Goal: Information Seeking & Learning: Learn about a topic

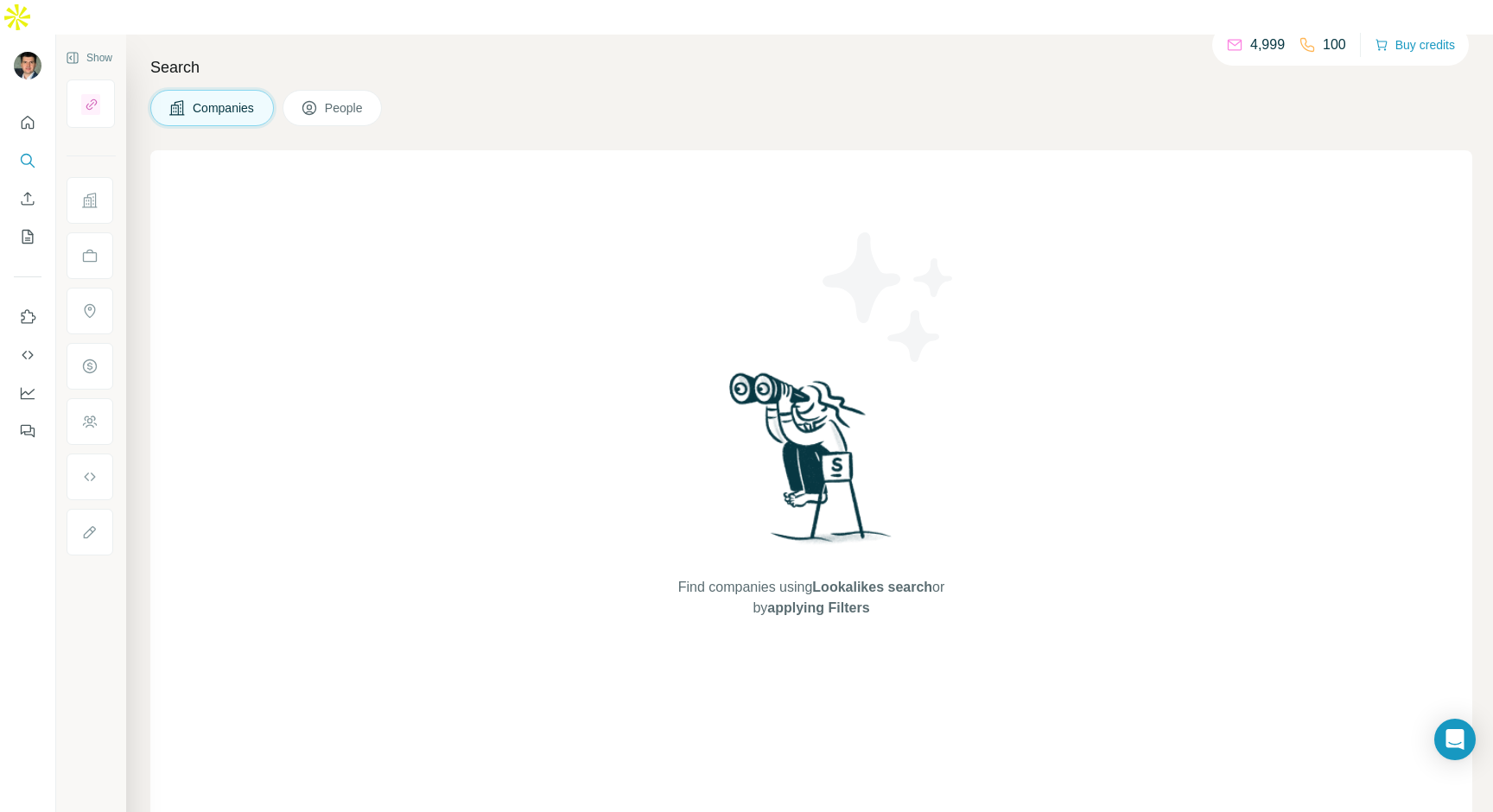
click at [753, 576] on span "Find companies using Lookalikes search or by applying Filters" at bounding box center [811, 597] width 276 height 42
click at [417, 261] on div "Find companies using Lookalikes search or by applying Filters" at bounding box center [811, 493] width 1322 height 685
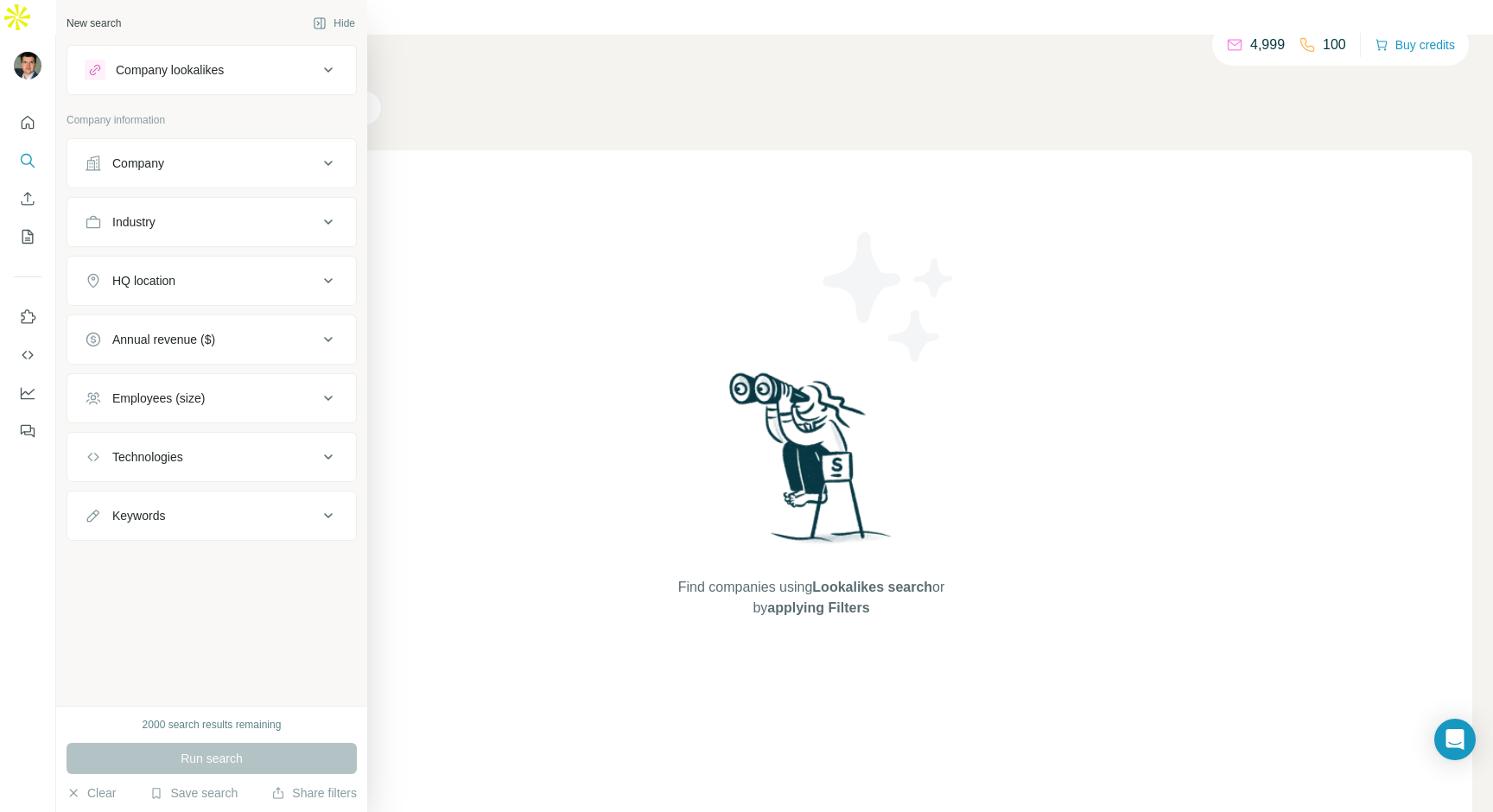
click at [184, 639] on div "New search Hide Company lookalikes Company information Company Industry HQ loca…" at bounding box center [211, 352] width 311 height 705
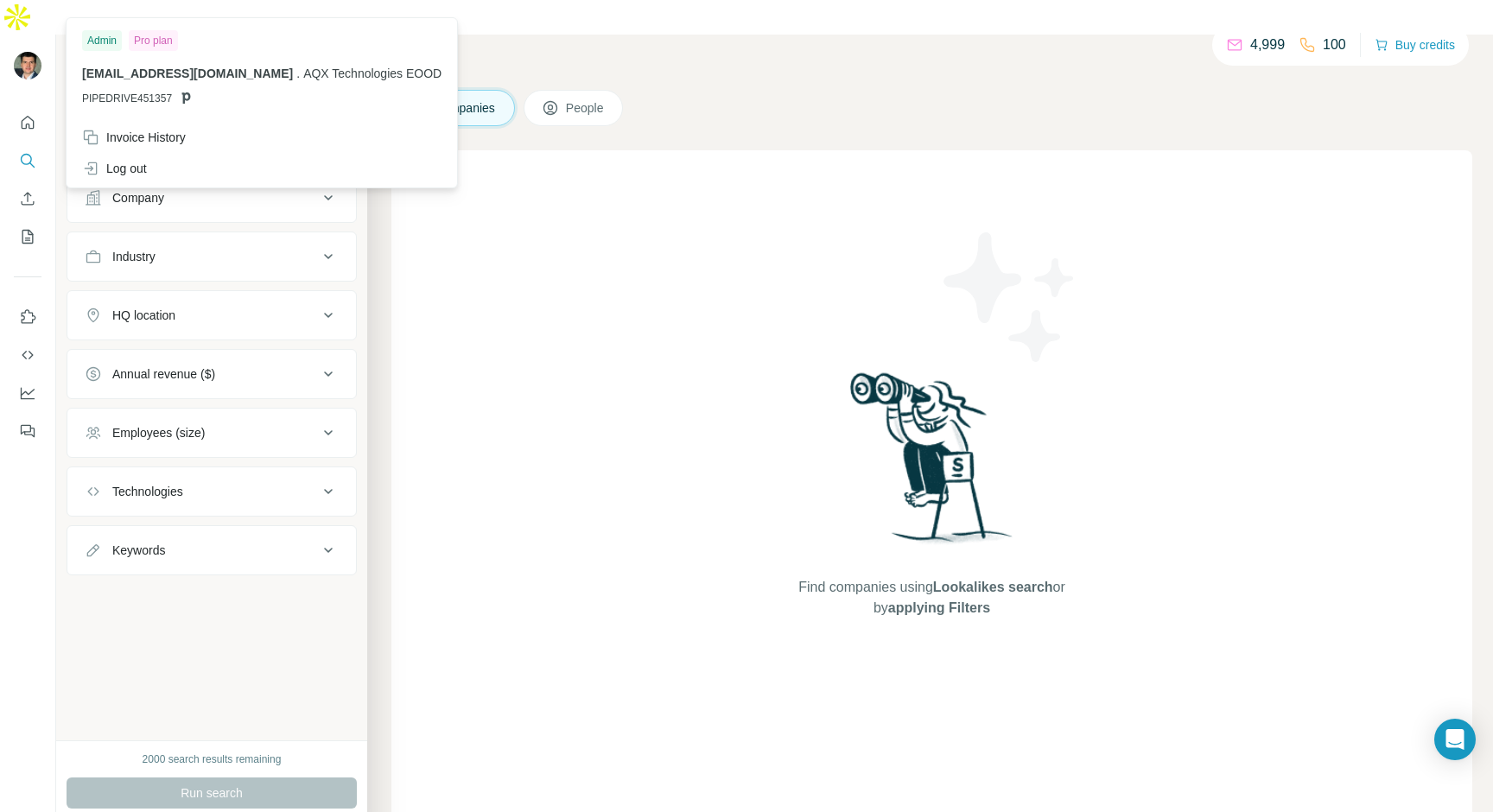
click at [23, 52] on img at bounding box center [27, 65] width 27 height 27
click at [159, 40] on div "Pro plan" at bounding box center [153, 41] width 49 height 21
click at [119, 71] on span "[EMAIL_ADDRESS][DOMAIN_NAME]" at bounding box center [187, 73] width 211 height 14
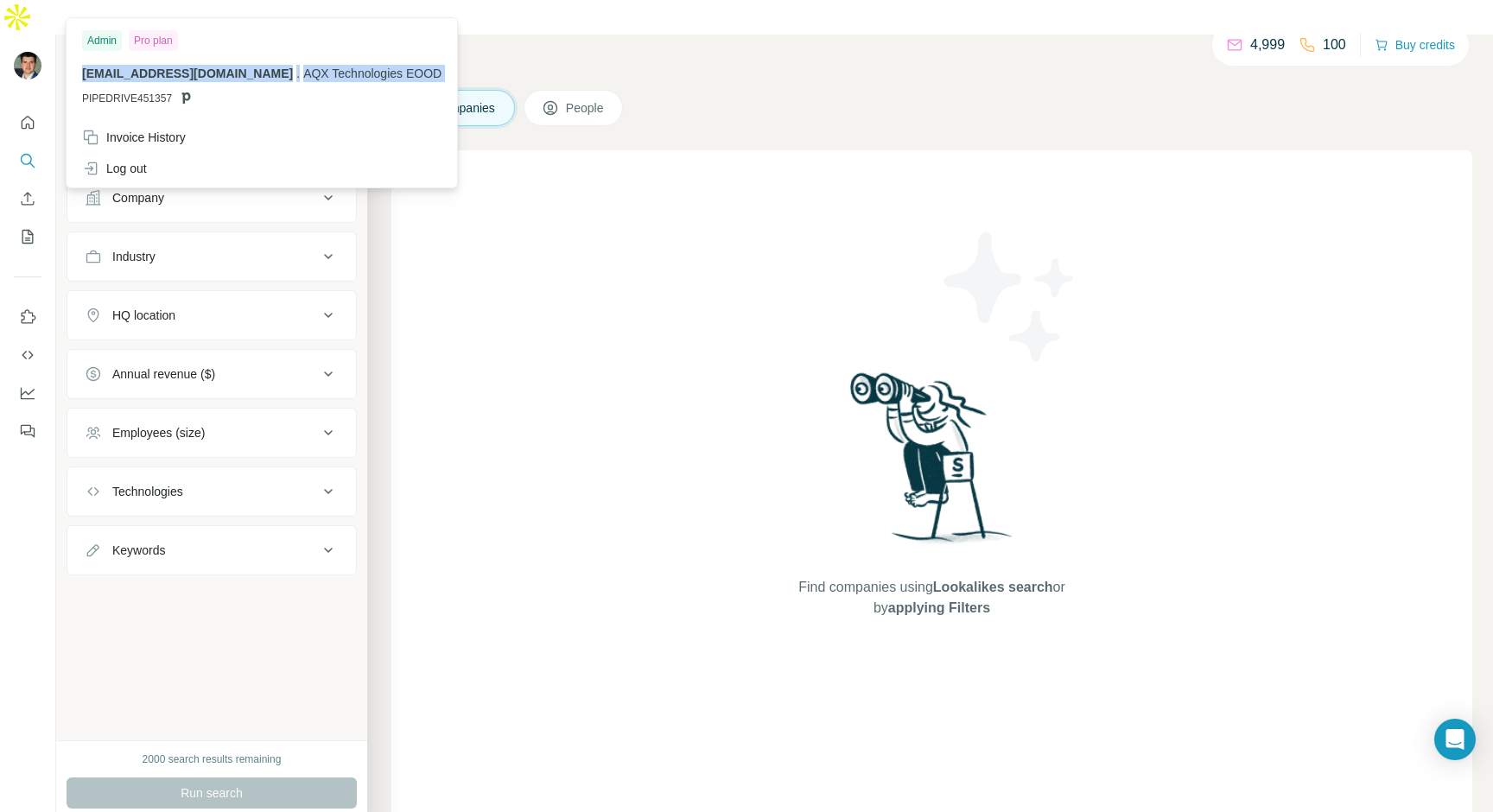
click at [303, 74] on span "AQX Technologies EOOD" at bounding box center [372, 73] width 138 height 14
click at [137, 97] on span "PIPEDRIVE451357" at bounding box center [127, 98] width 90 height 15
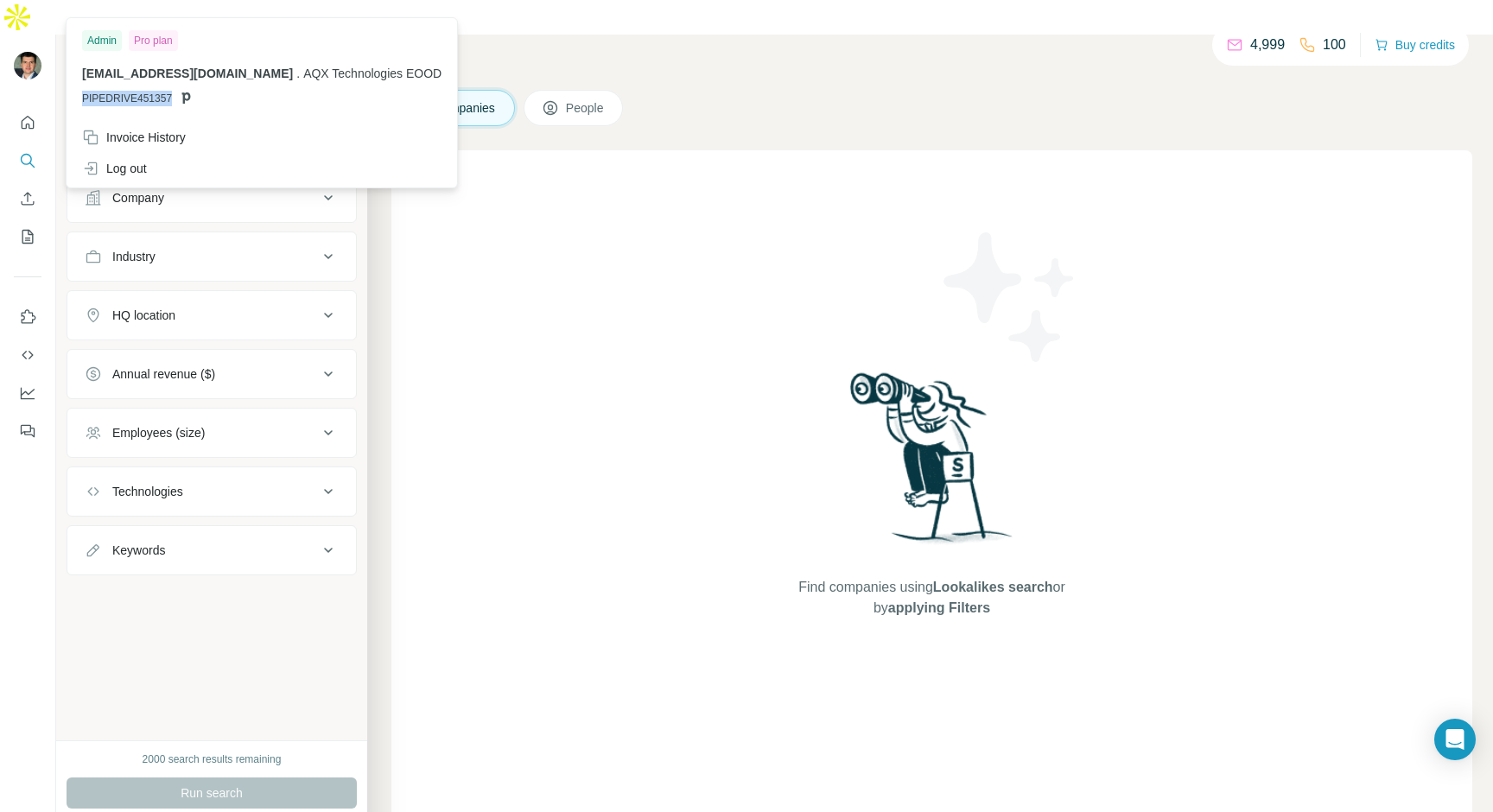
click at [137, 97] on span "PIPEDRIVE451357" at bounding box center [127, 98] width 90 height 15
click at [139, 99] on span "PIPEDRIVE451357" at bounding box center [127, 98] width 90 height 15
click at [301, 43] on div "Admin Pro plan" at bounding box center [262, 41] width 360 height 21
click at [354, 72] on span "AQX Technologies EOOD" at bounding box center [372, 73] width 138 height 14
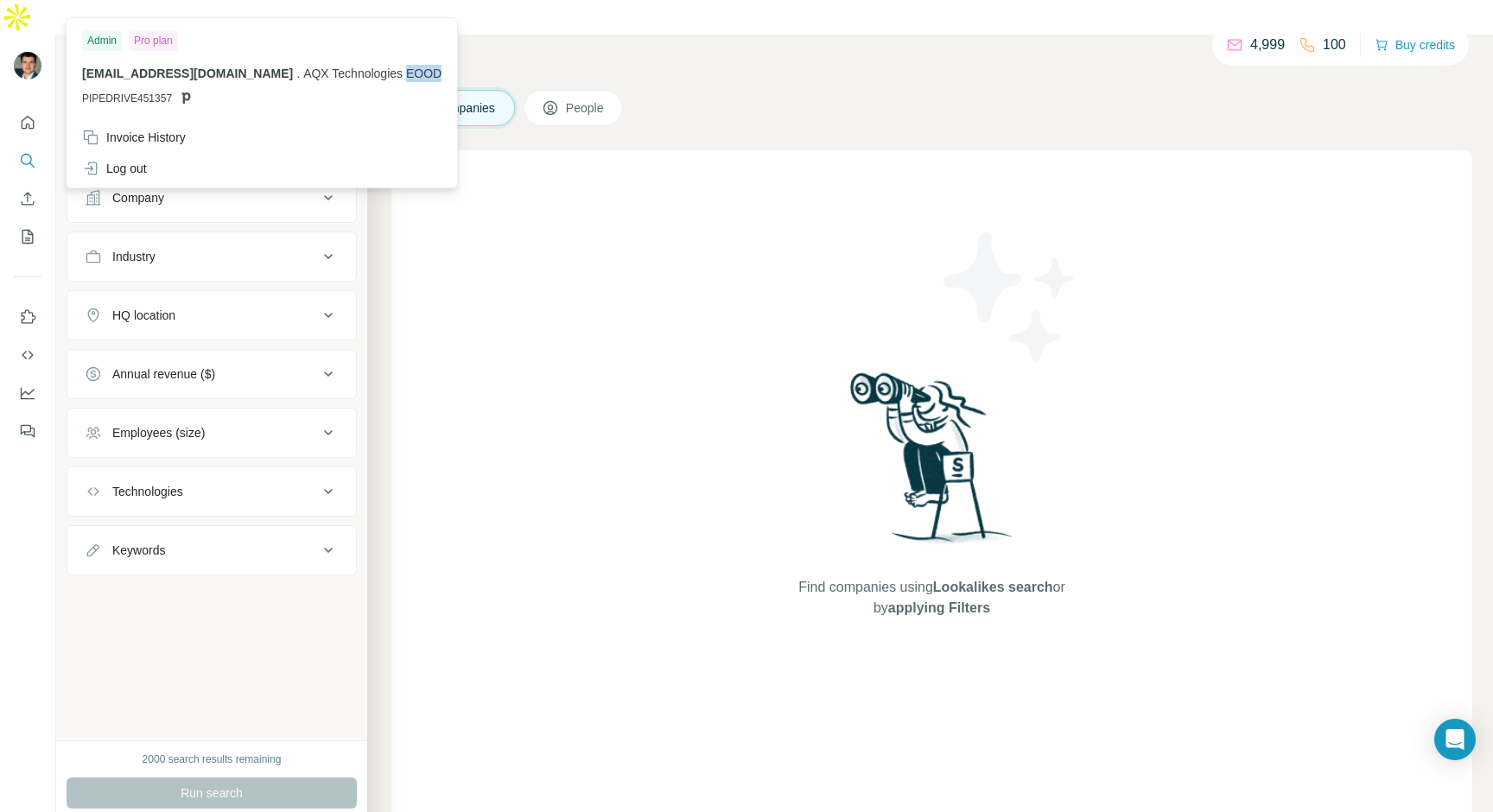
click at [354, 72] on span "AQX Technologies EOOD" at bounding box center [372, 73] width 138 height 14
click at [416, 55] on h4 "Search" at bounding box center [931, 67] width 1080 height 25
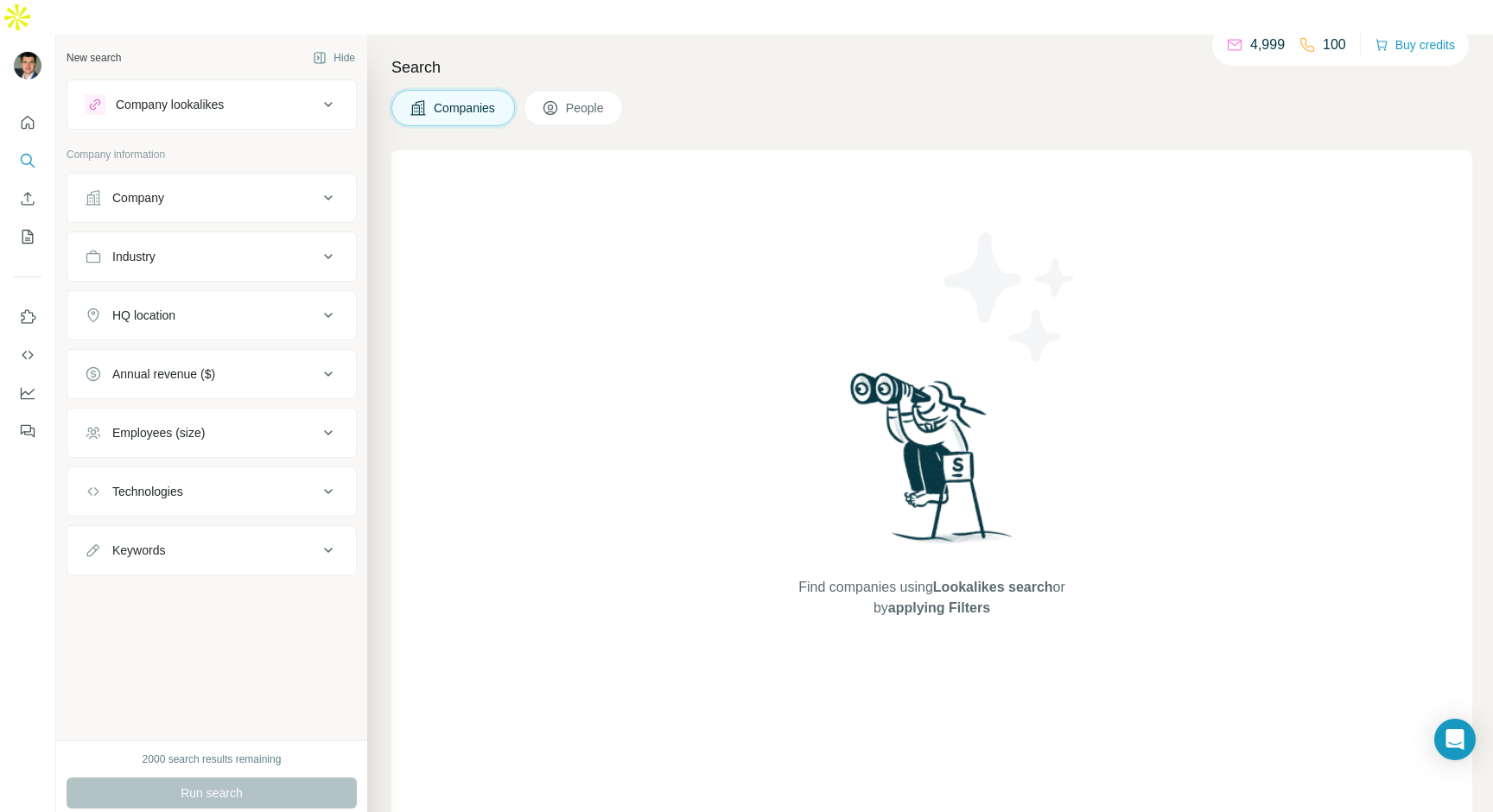
click at [416, 55] on h4 "Search" at bounding box center [931, 67] width 1080 height 25
click at [765, 55] on h4 "Search" at bounding box center [931, 67] width 1080 height 25
click at [200, 751] on div "2000 search results remaining" at bounding box center [212, 759] width 139 height 15
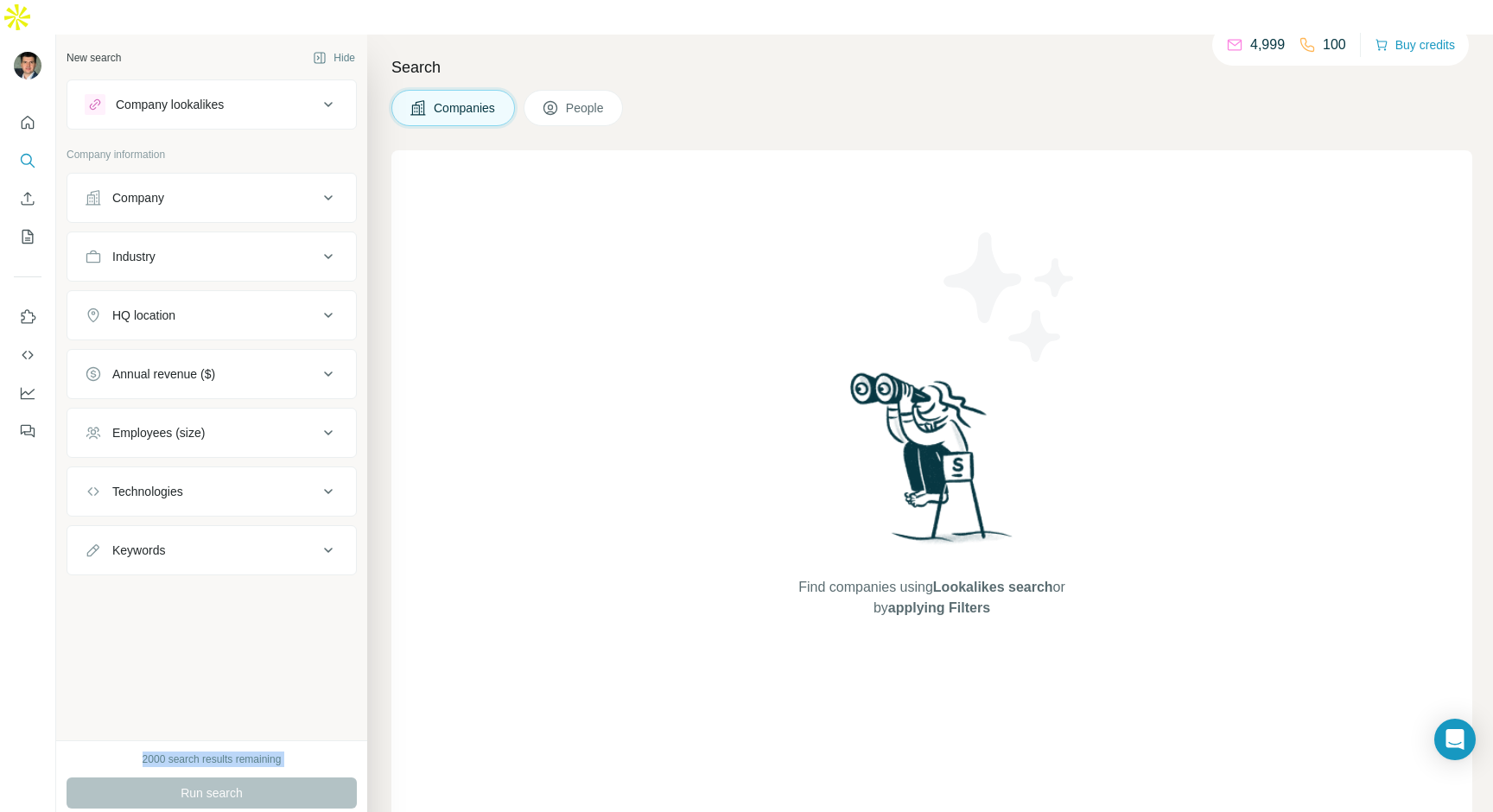
click at [225, 751] on div "2000 search results remaining" at bounding box center [212, 759] width 139 height 15
click at [62, 459] on div "New search Hide Company lookalikes Company information Company Industry HQ loca…" at bounding box center [211, 386] width 311 height 705
click at [147, 470] on button "Technologies" at bounding box center [211, 491] width 289 height 42
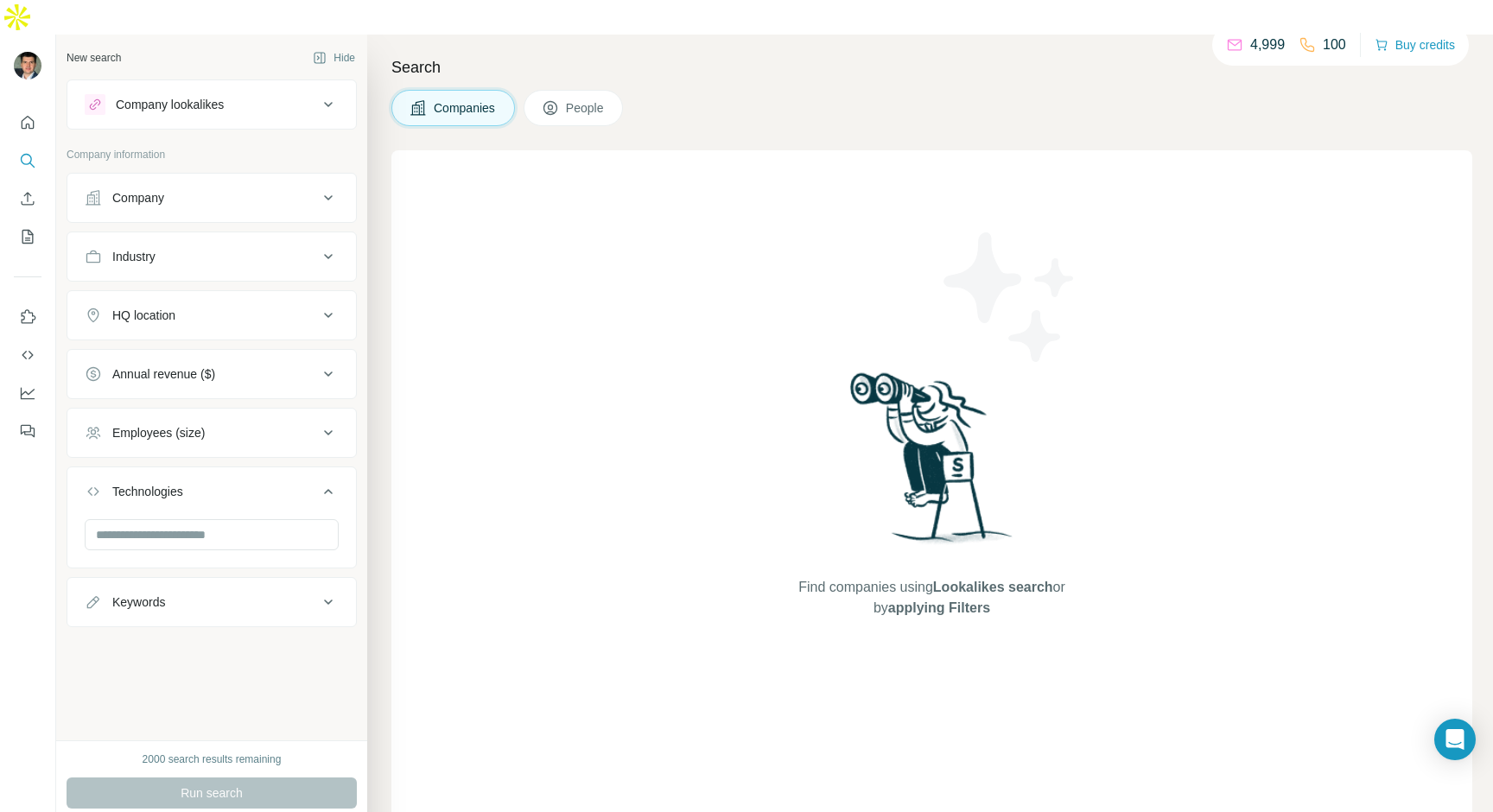
click at [147, 470] on button "Technologies" at bounding box center [211, 494] width 289 height 48
click at [147, 529] on button "Keywords" at bounding box center [211, 550] width 289 height 42
click at [147, 529] on button "Keywords" at bounding box center [211, 553] width 289 height 48
click at [160, 424] on div "Employees (size)" at bounding box center [159, 432] width 93 height 17
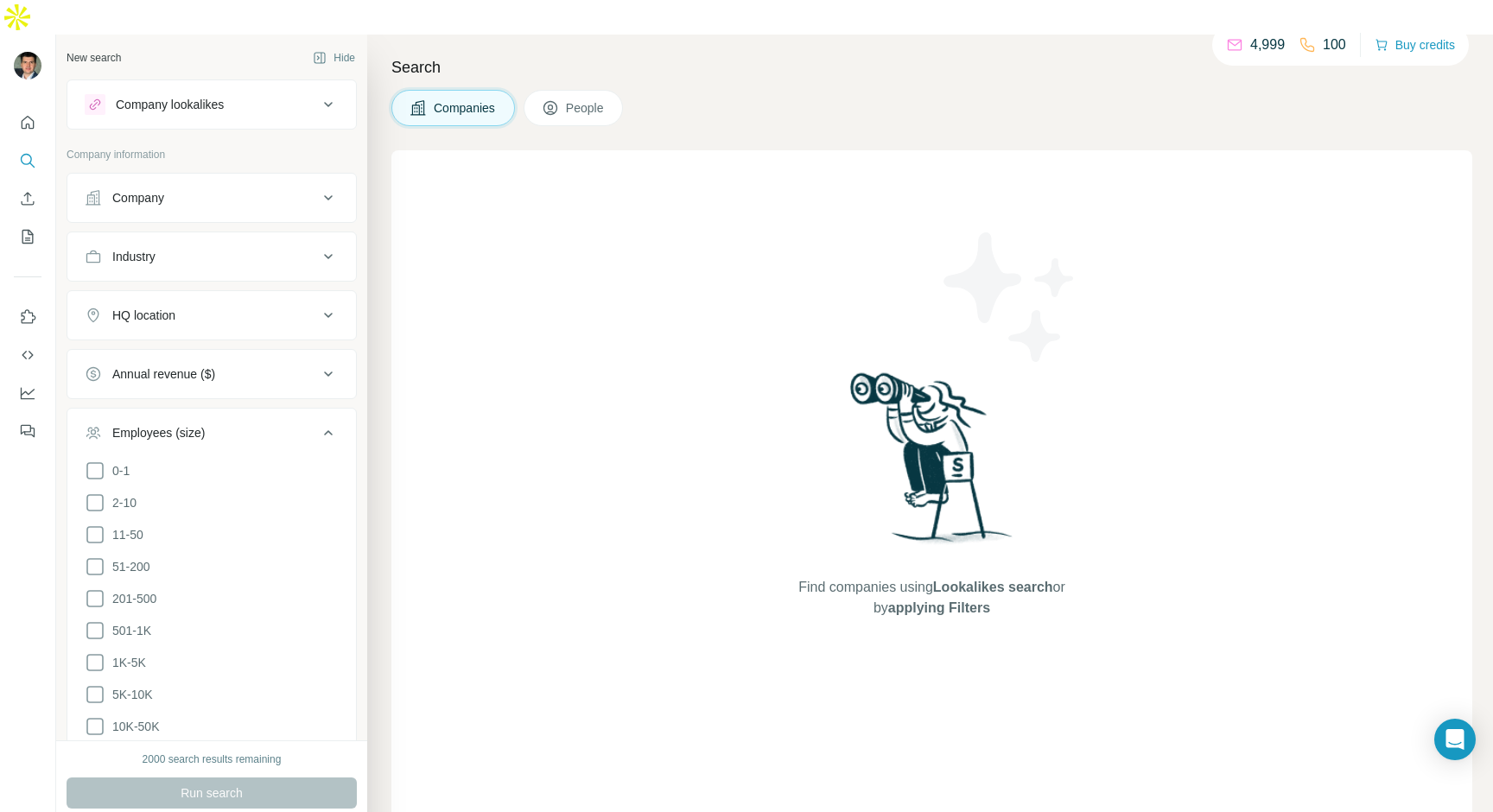
click at [160, 424] on div "Employees (size)" at bounding box center [159, 432] width 93 height 17
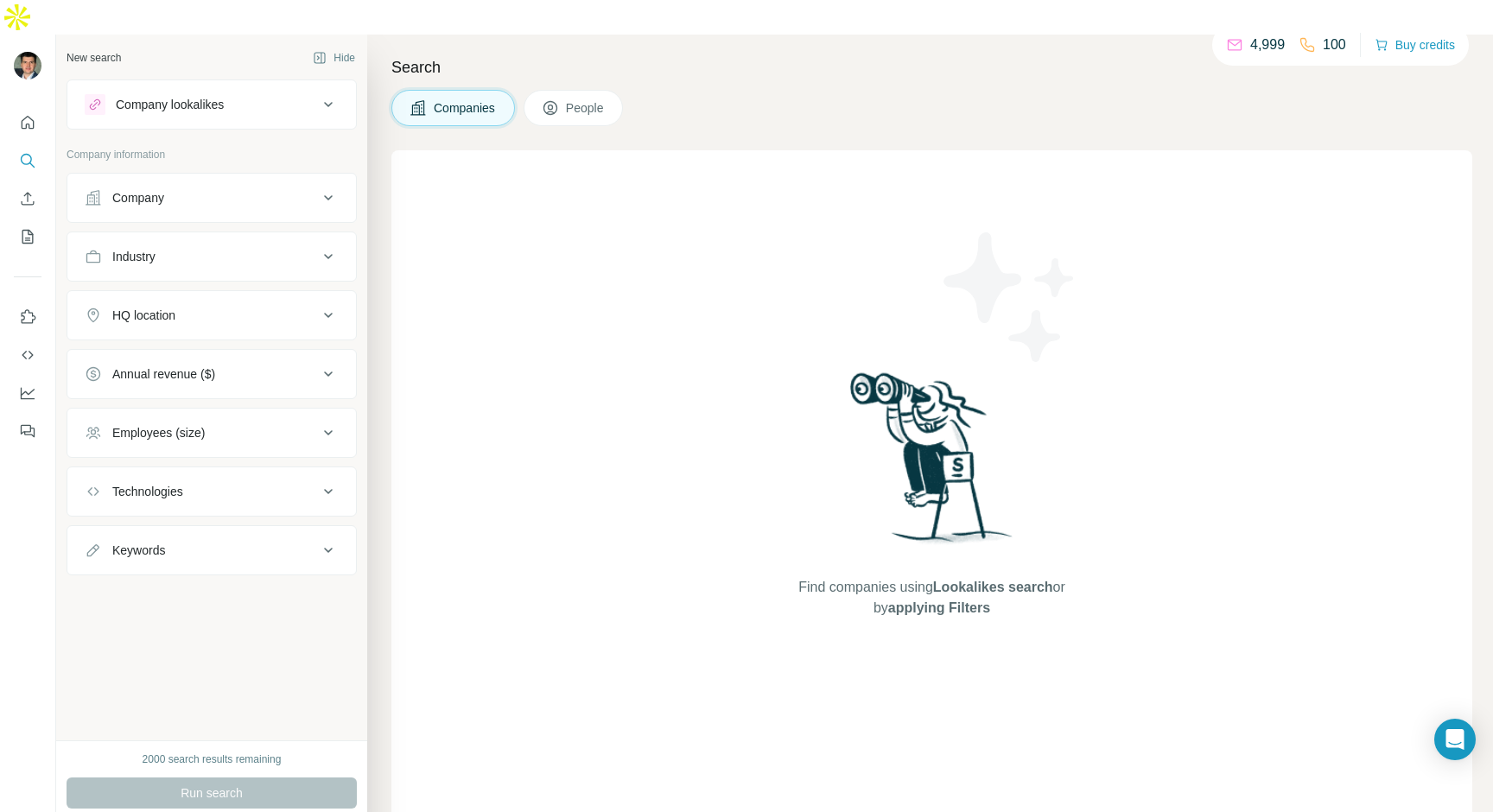
click at [180, 301] on div "HQ location" at bounding box center [211, 315] width 291 height 50
click at [173, 365] on div "Annual revenue ($)" at bounding box center [164, 374] width 103 height 17
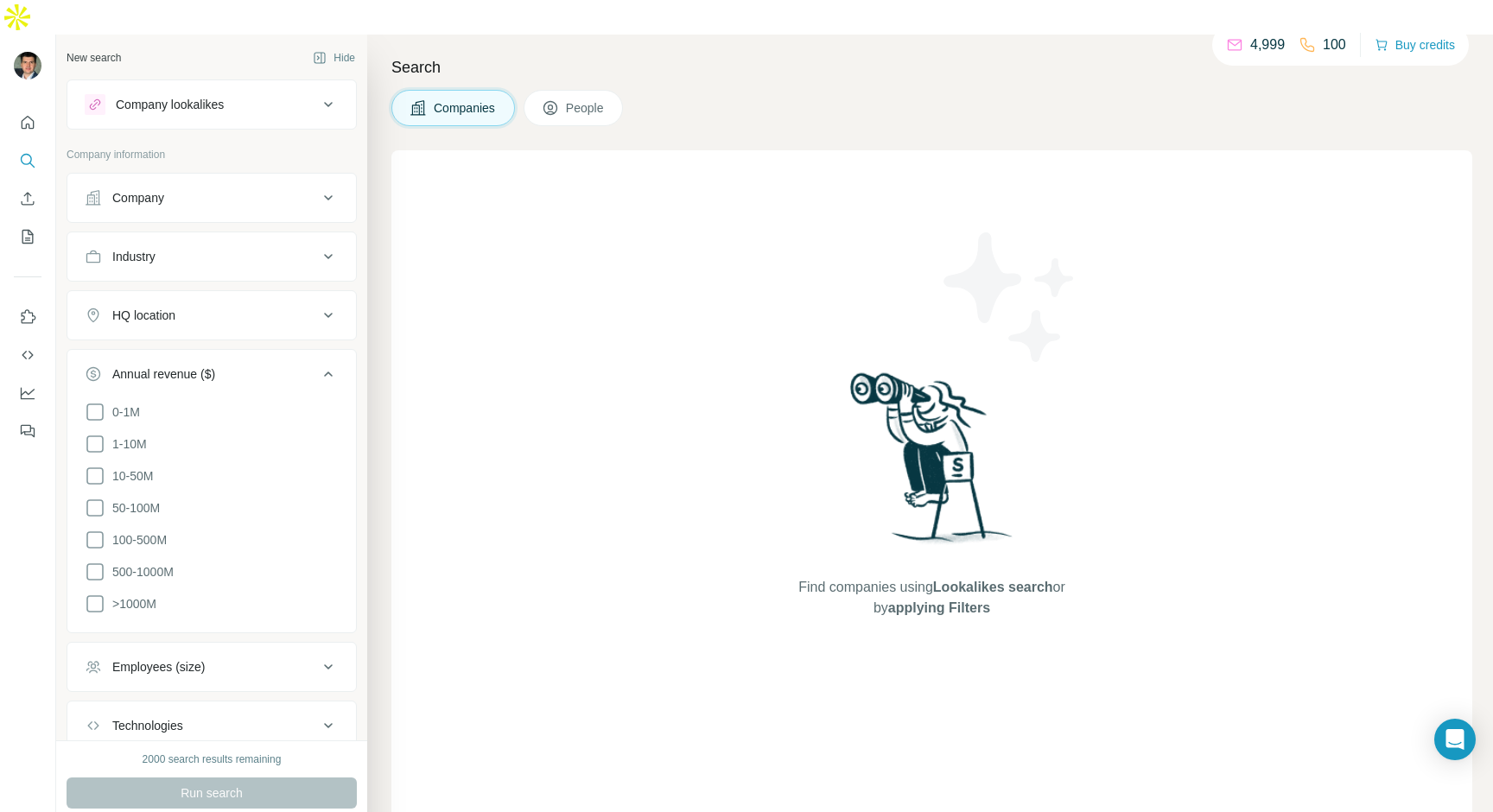
click at [173, 353] on button "Annual revenue ($)" at bounding box center [211, 377] width 289 height 48
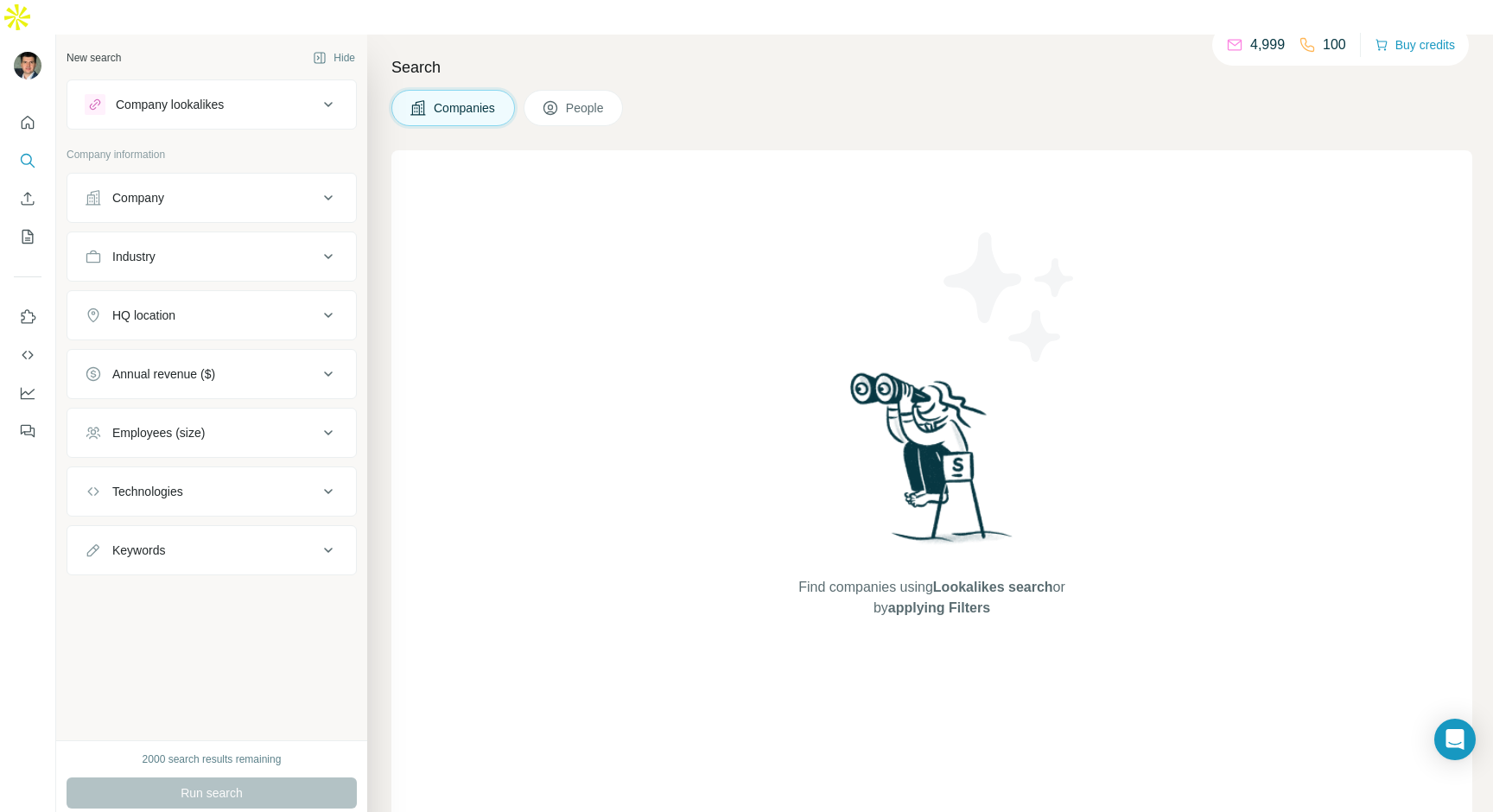
click at [179, 294] on button "HQ location" at bounding box center [211, 315] width 289 height 42
click at [179, 294] on button "HQ location" at bounding box center [211, 318] width 289 height 48
click at [175, 248] on div "Industry" at bounding box center [201, 256] width 233 height 17
click at [177, 189] on div "Company" at bounding box center [201, 198] width 233 height 17
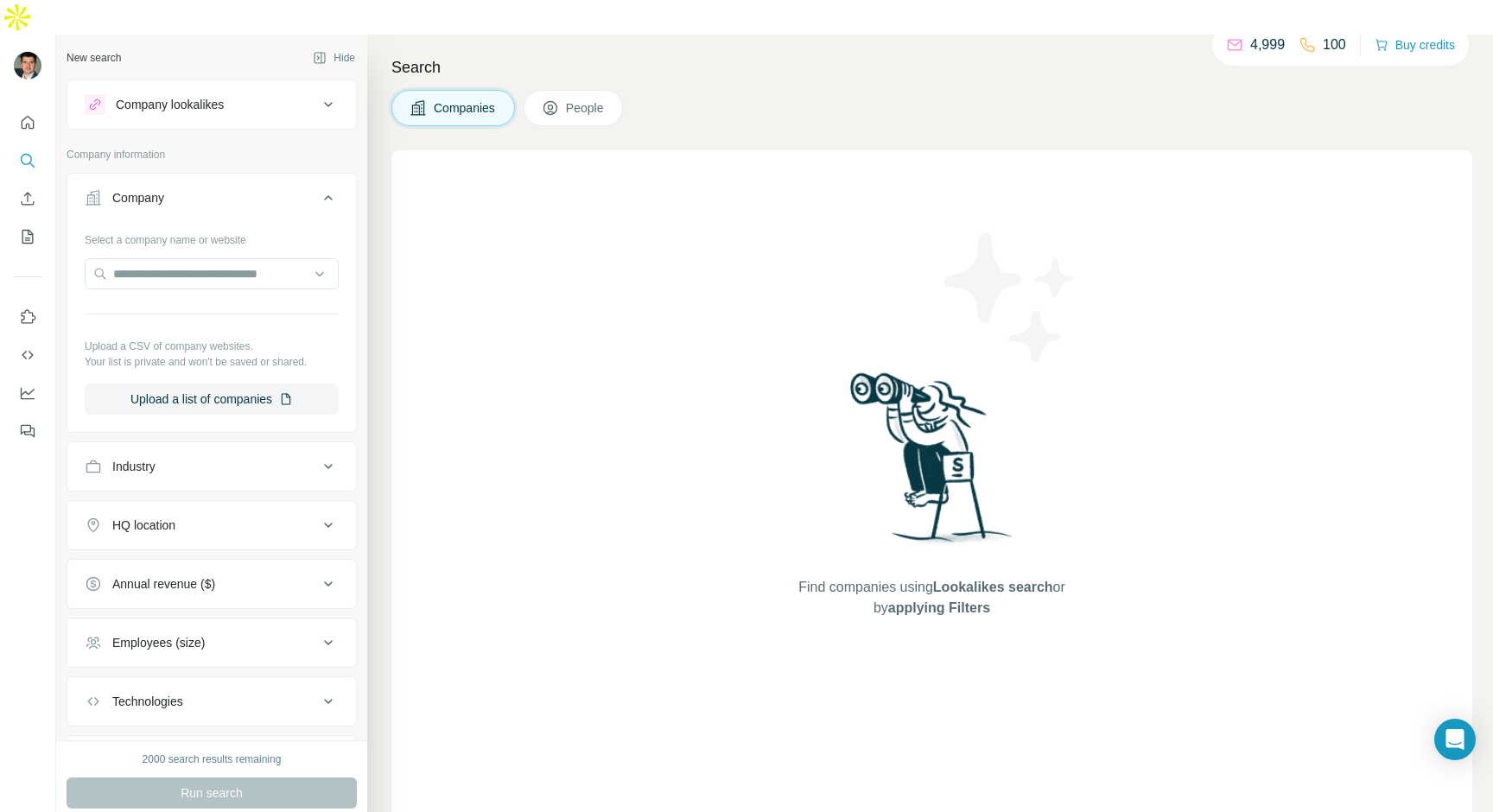
click at [171, 292] on div "Select a company name or website Upload a CSV of company websites. Your list is…" at bounding box center [211, 320] width 254 height 189
click at [169, 225] on div "Select a company name or website" at bounding box center [211, 237] width 254 height 23
click at [172, 189] on div "Company" at bounding box center [201, 198] width 233 height 17
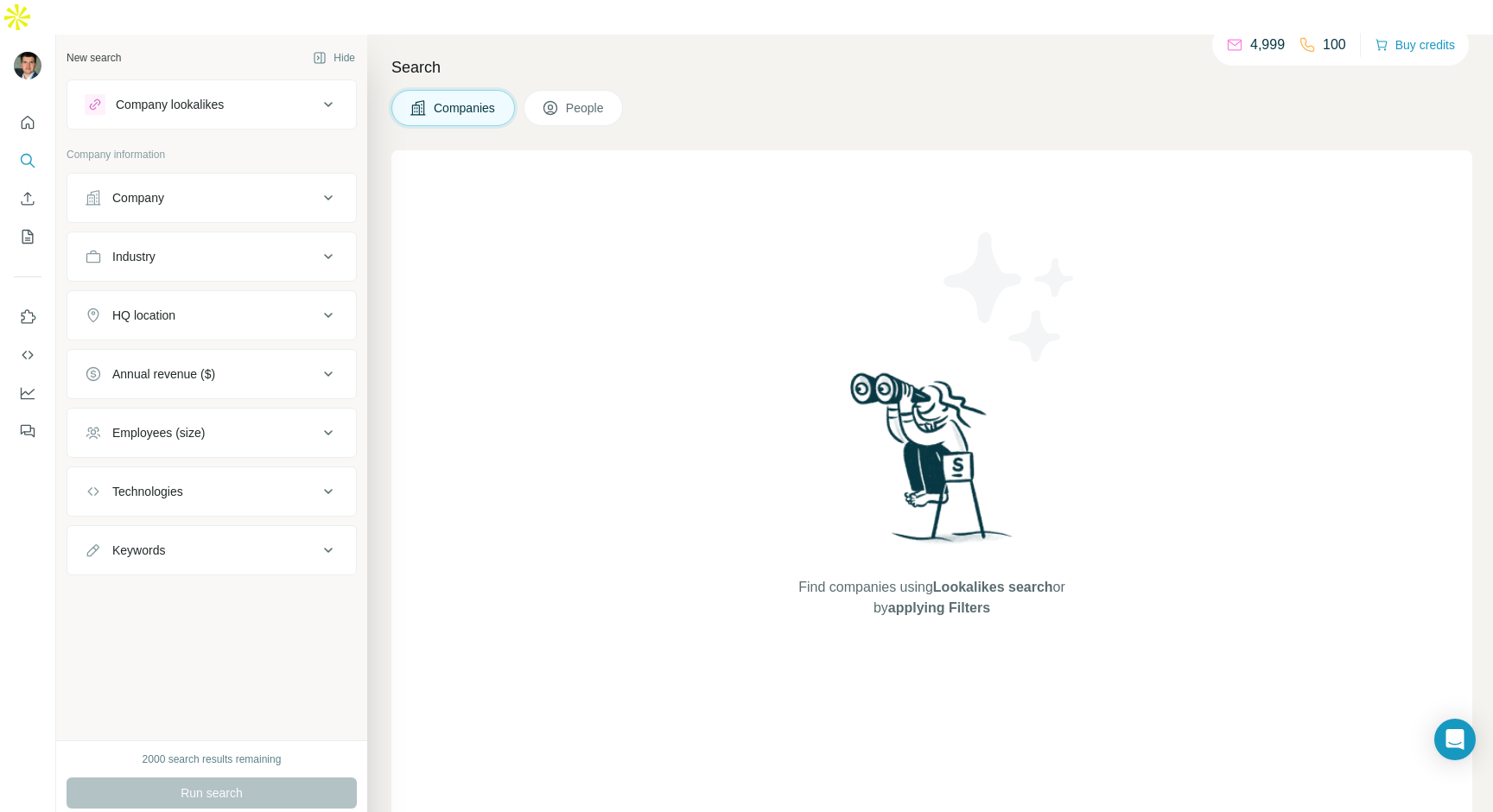
click at [193, 96] on div "Company lookalikes" at bounding box center [169, 104] width 108 height 17
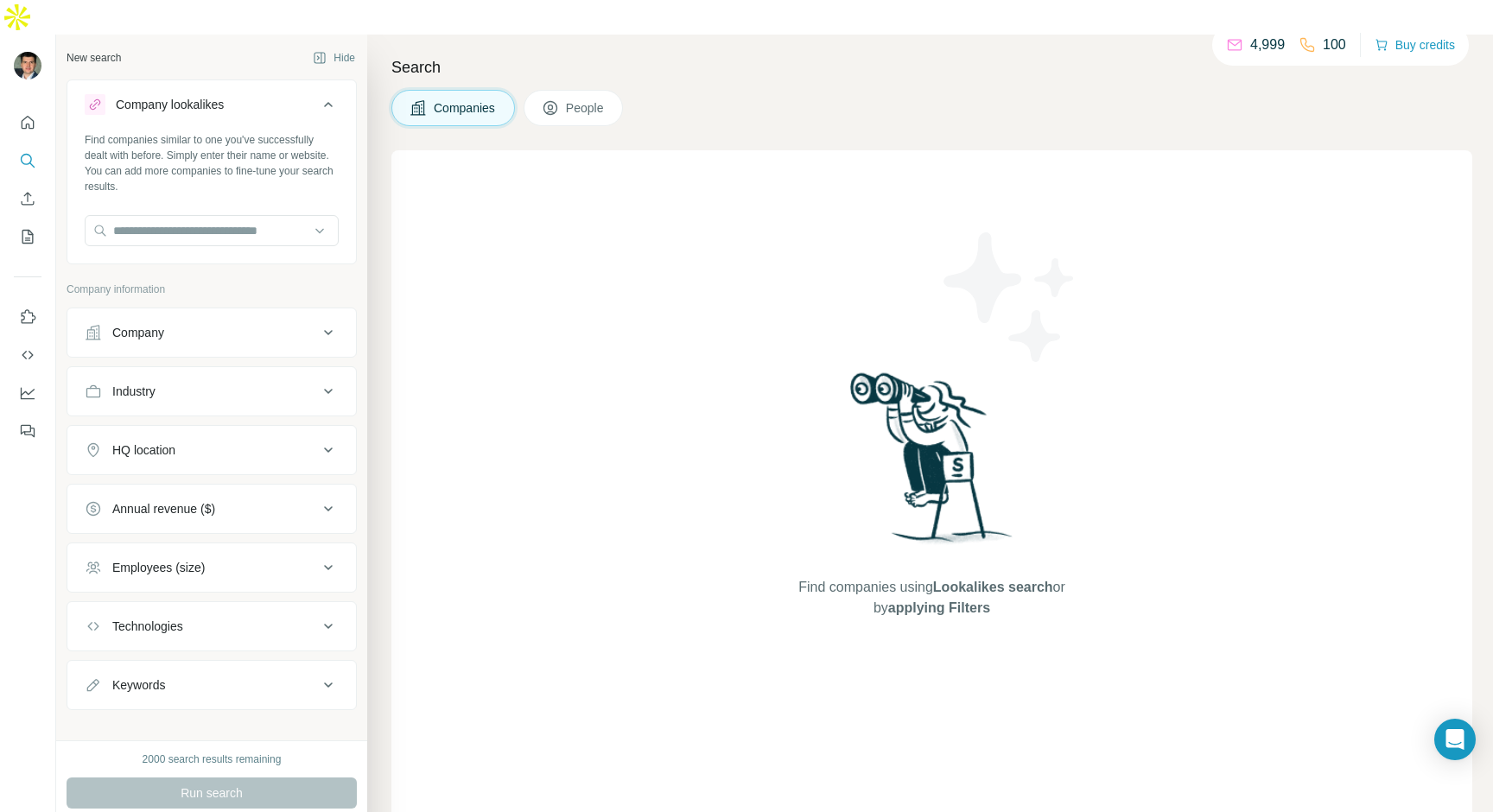
click at [193, 96] on div "Company lookalikes" at bounding box center [169, 104] width 108 height 17
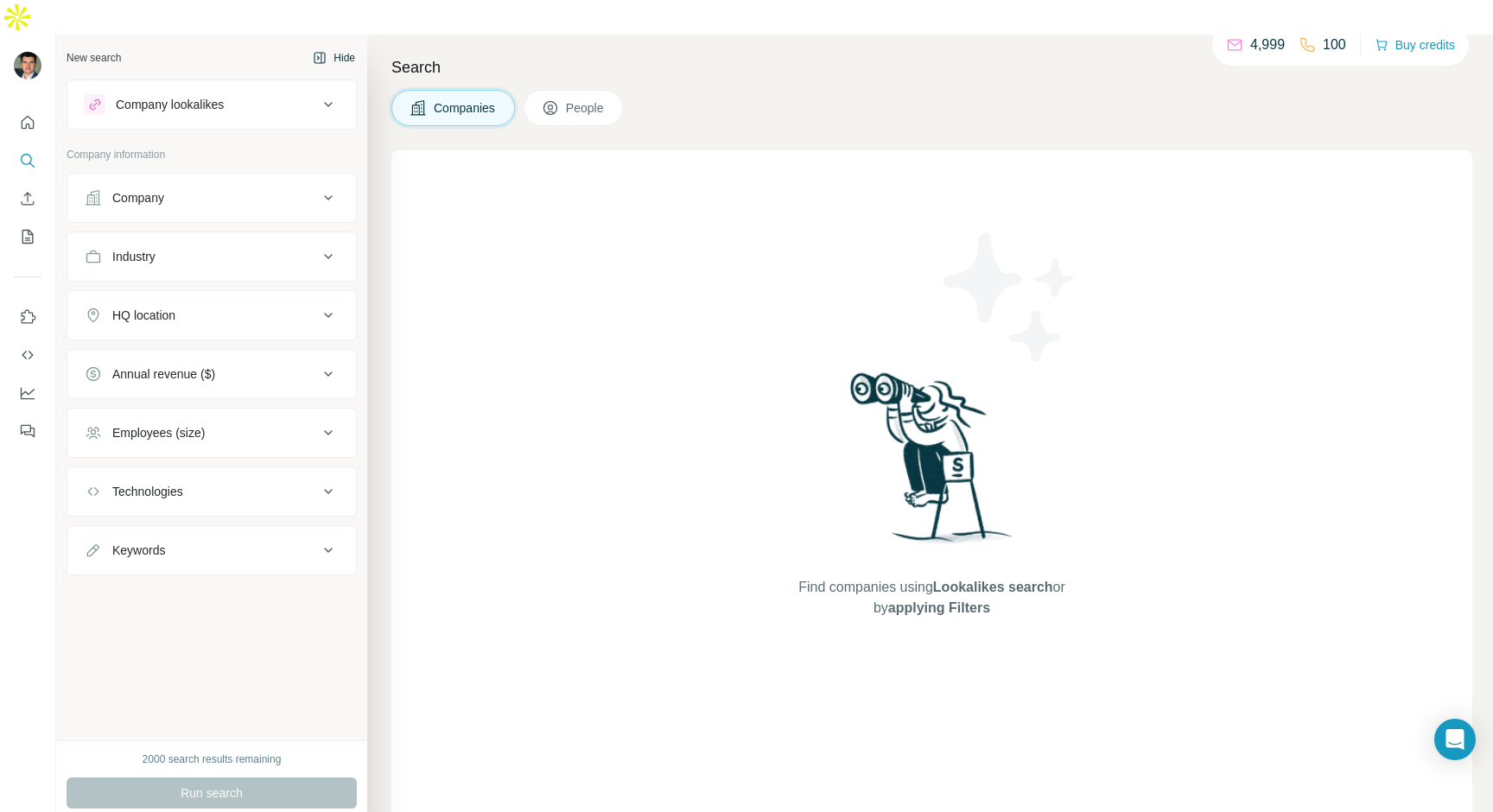
click at [319, 51] on icon "button" at bounding box center [319, 58] width 14 height 14
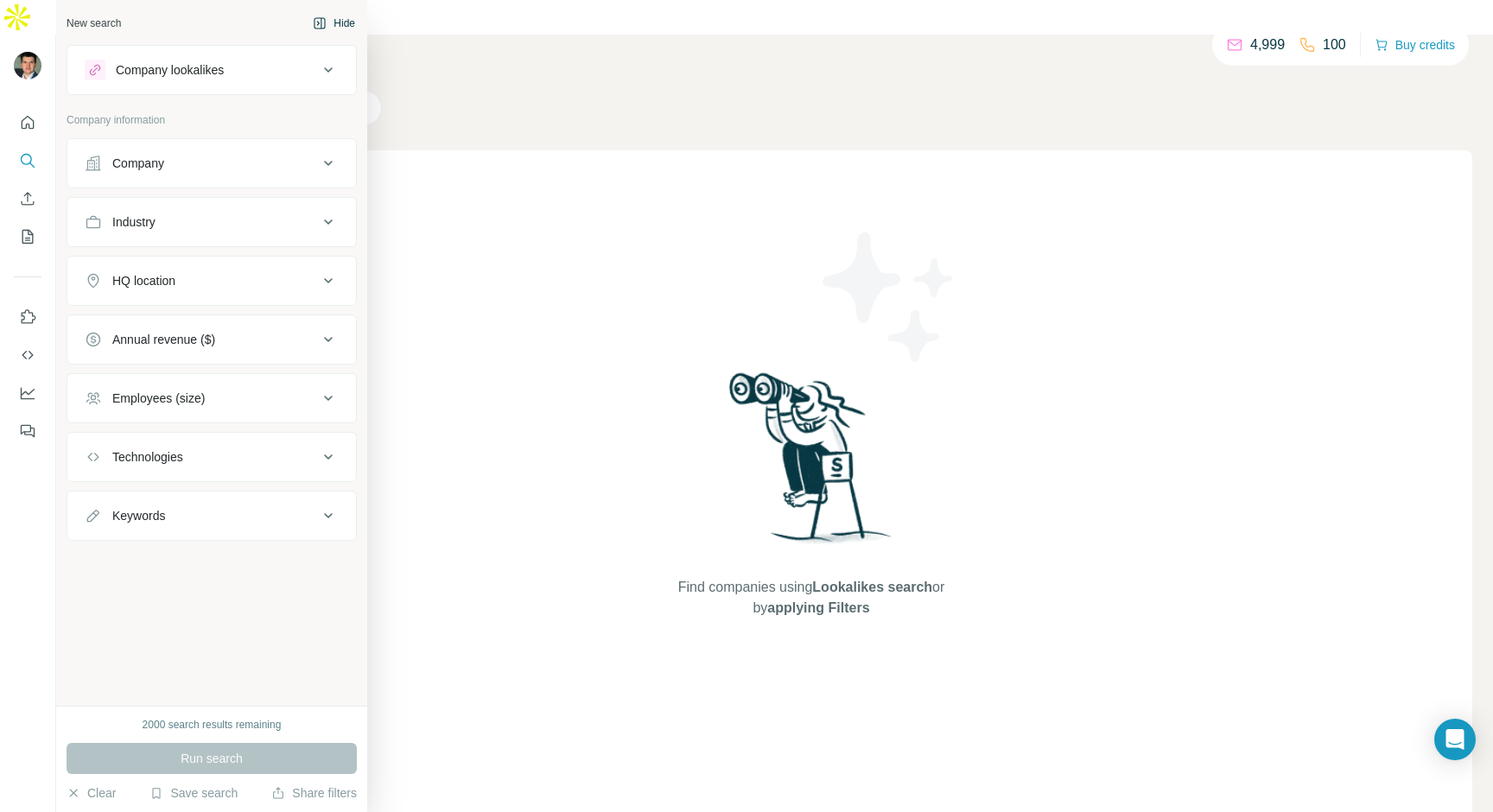
click at [315, 36] on div "New search Hide Company lookalikes Company information Company Industry HQ loca…" at bounding box center [211, 352] width 311 height 705
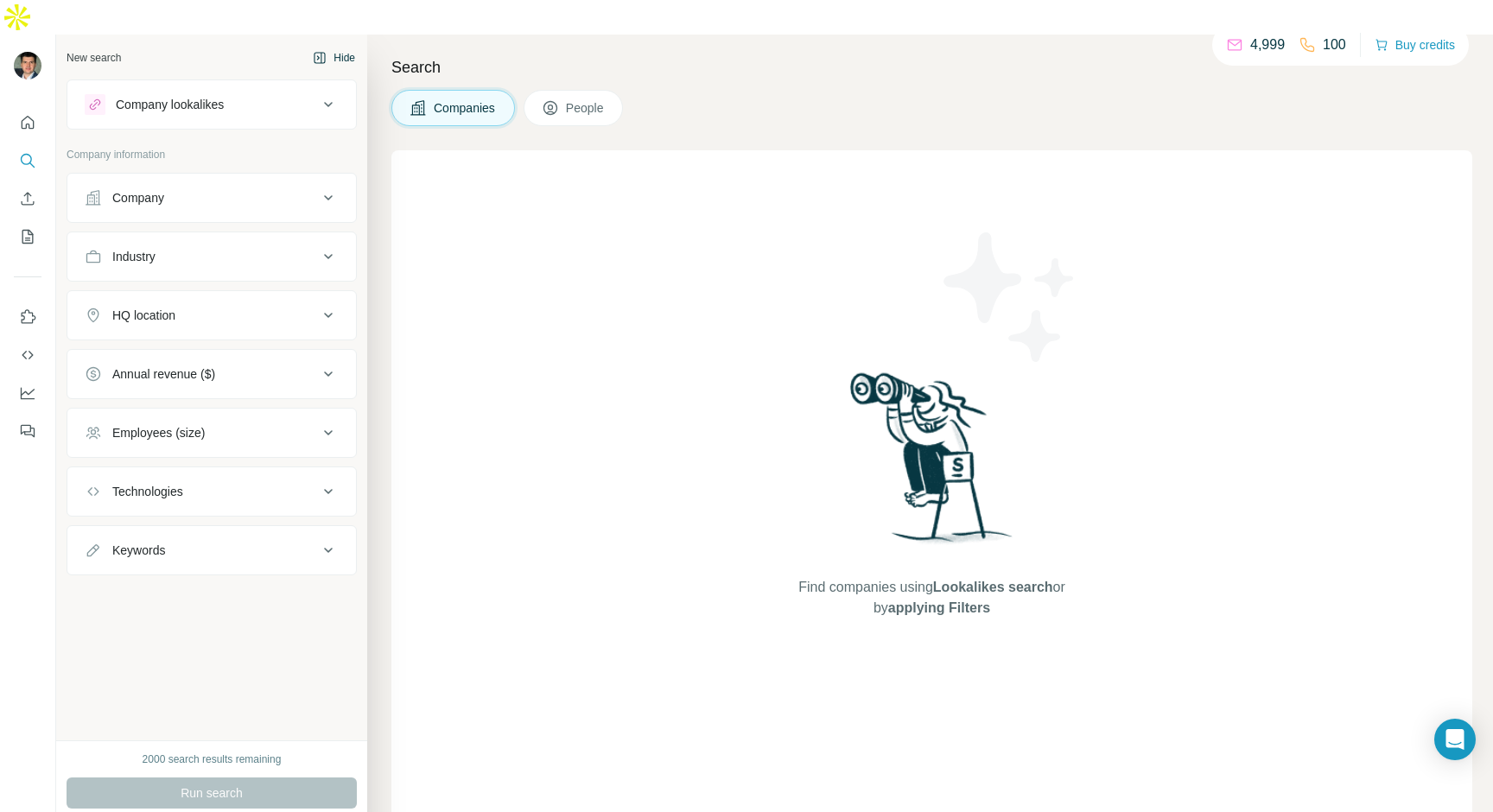
click at [320, 51] on icon "button" at bounding box center [319, 58] width 14 height 14
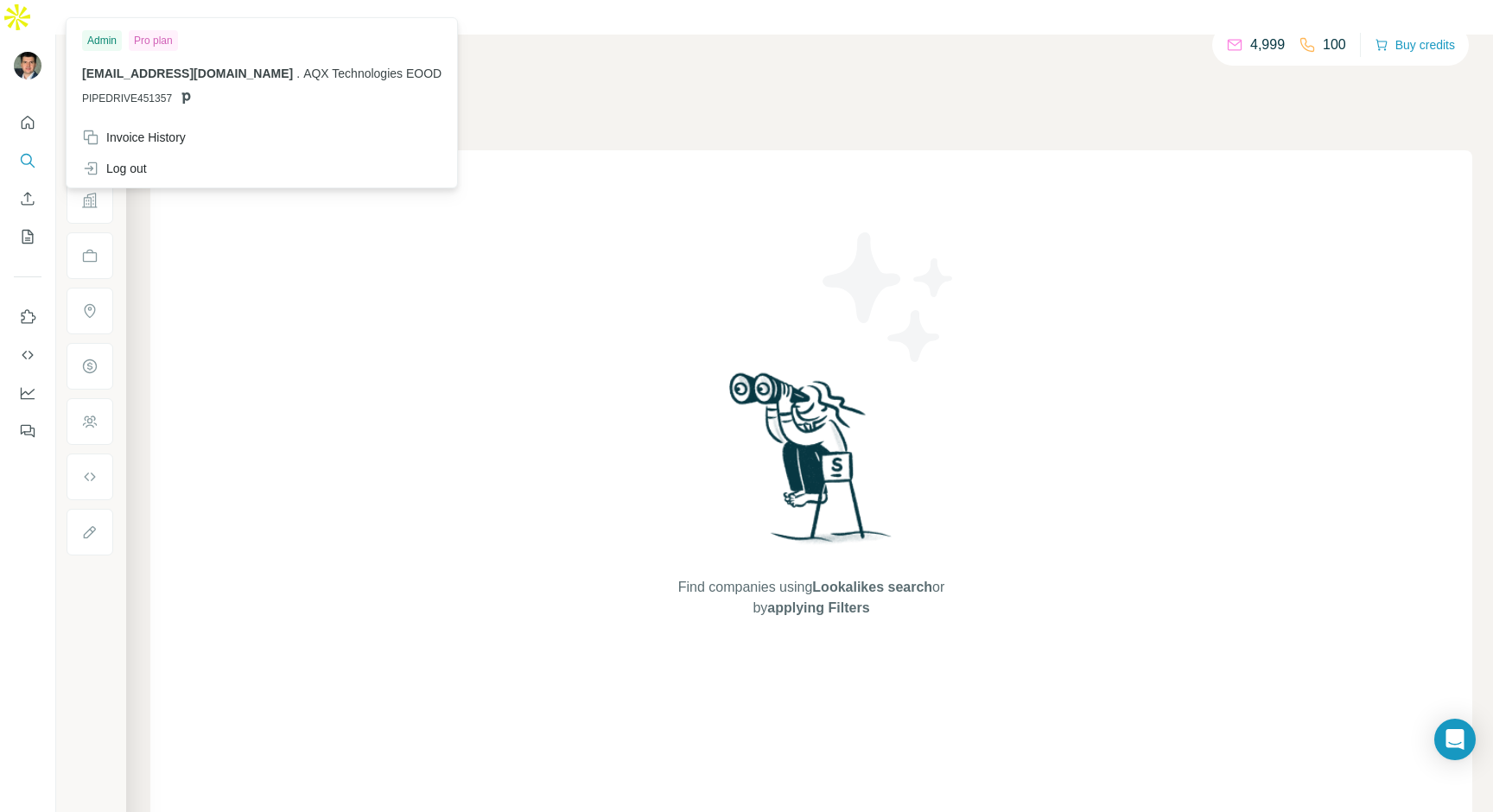
click at [44, 40] on div at bounding box center [29, 68] width 50 height 57
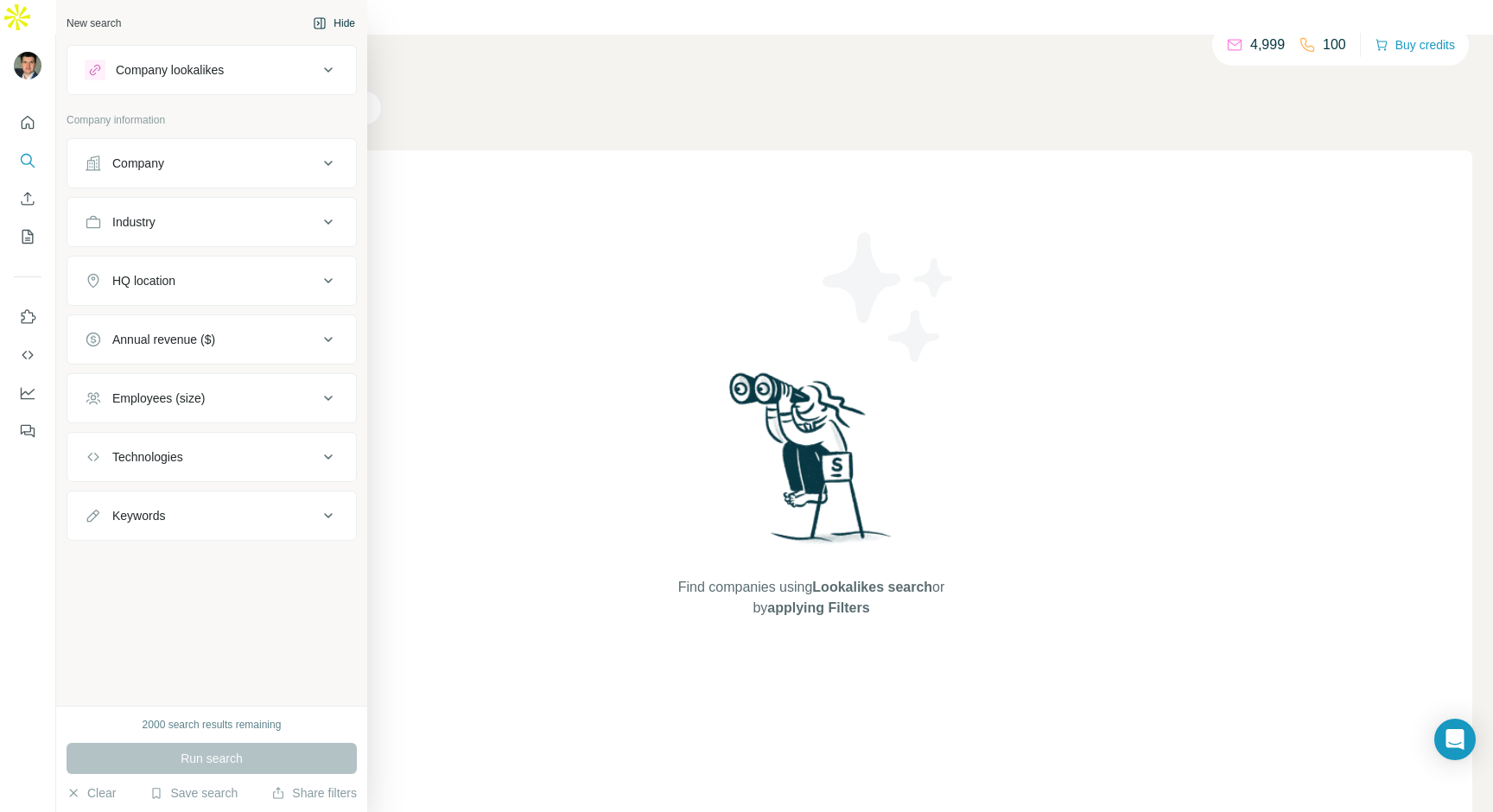
click at [323, 21] on icon "button" at bounding box center [320, 23] width 11 height 11
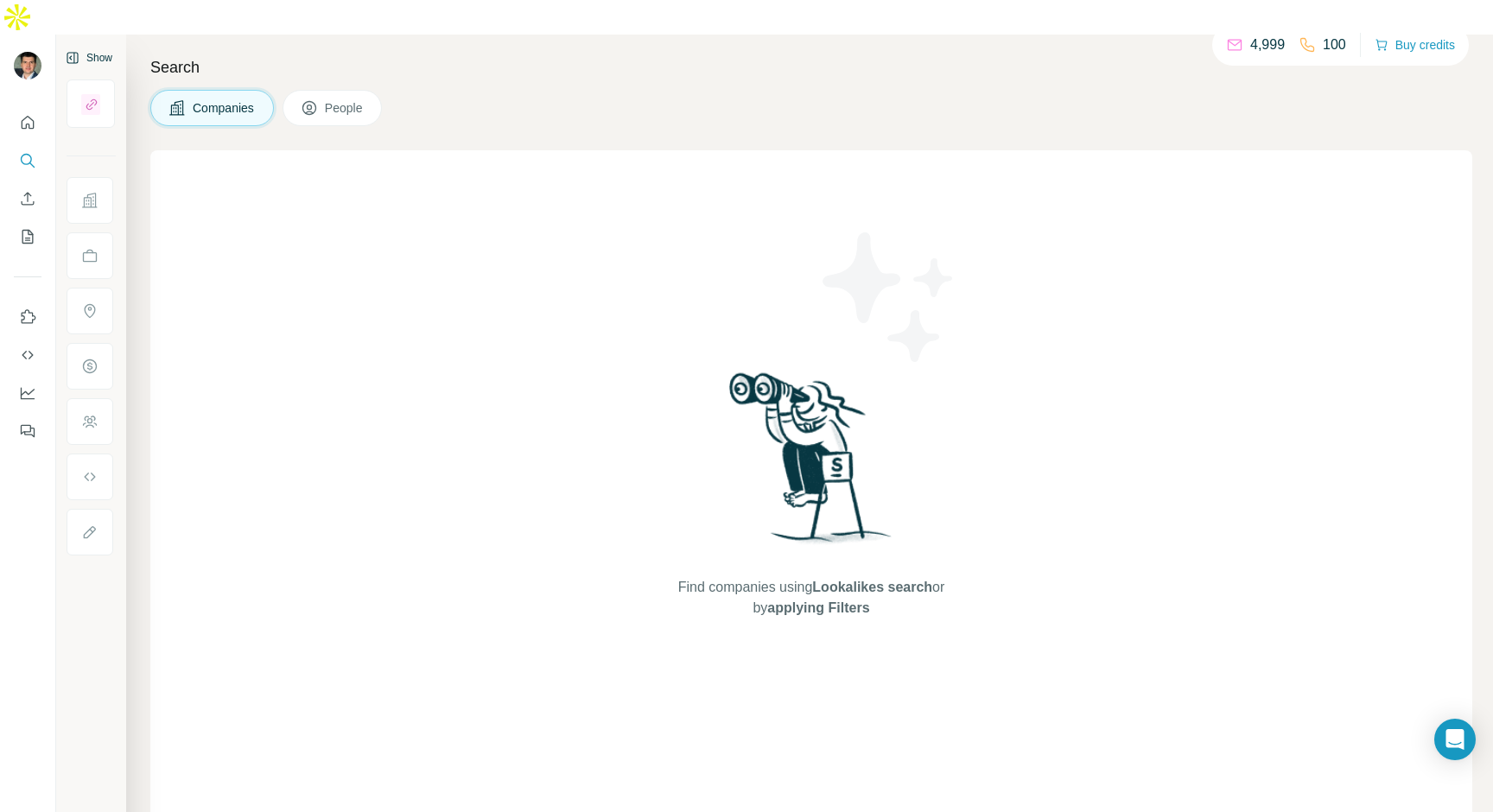
click at [532, 150] on div "Find companies using Lookalikes search or by applying Filters" at bounding box center [811, 493] width 1322 height 685
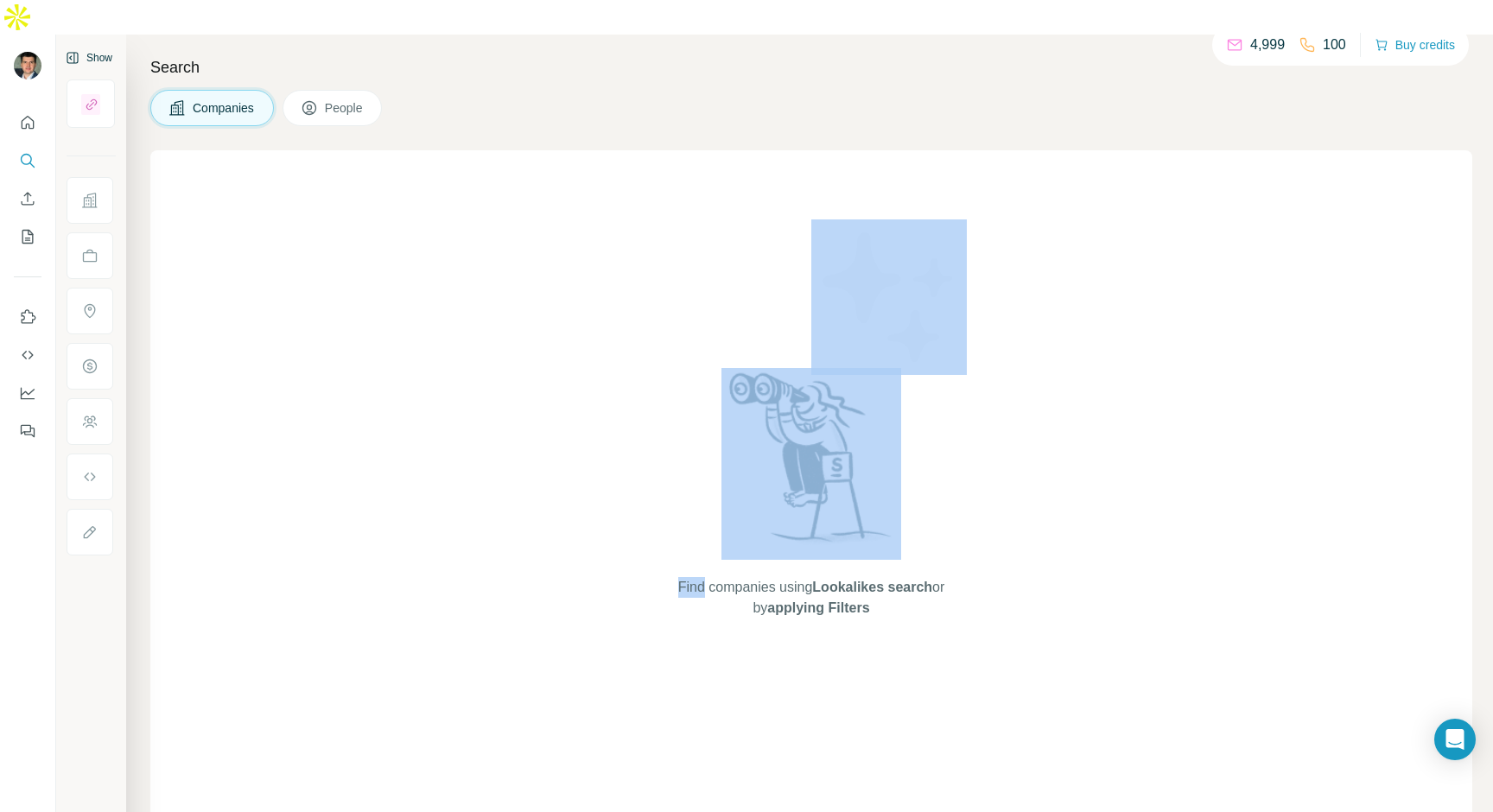
click at [532, 150] on div "Find companies using Lookalikes search or by applying Filters" at bounding box center [811, 493] width 1322 height 685
click at [390, 596] on div "Find companies using Lookalikes search or by applying Filters" at bounding box center [811, 493] width 1322 height 685
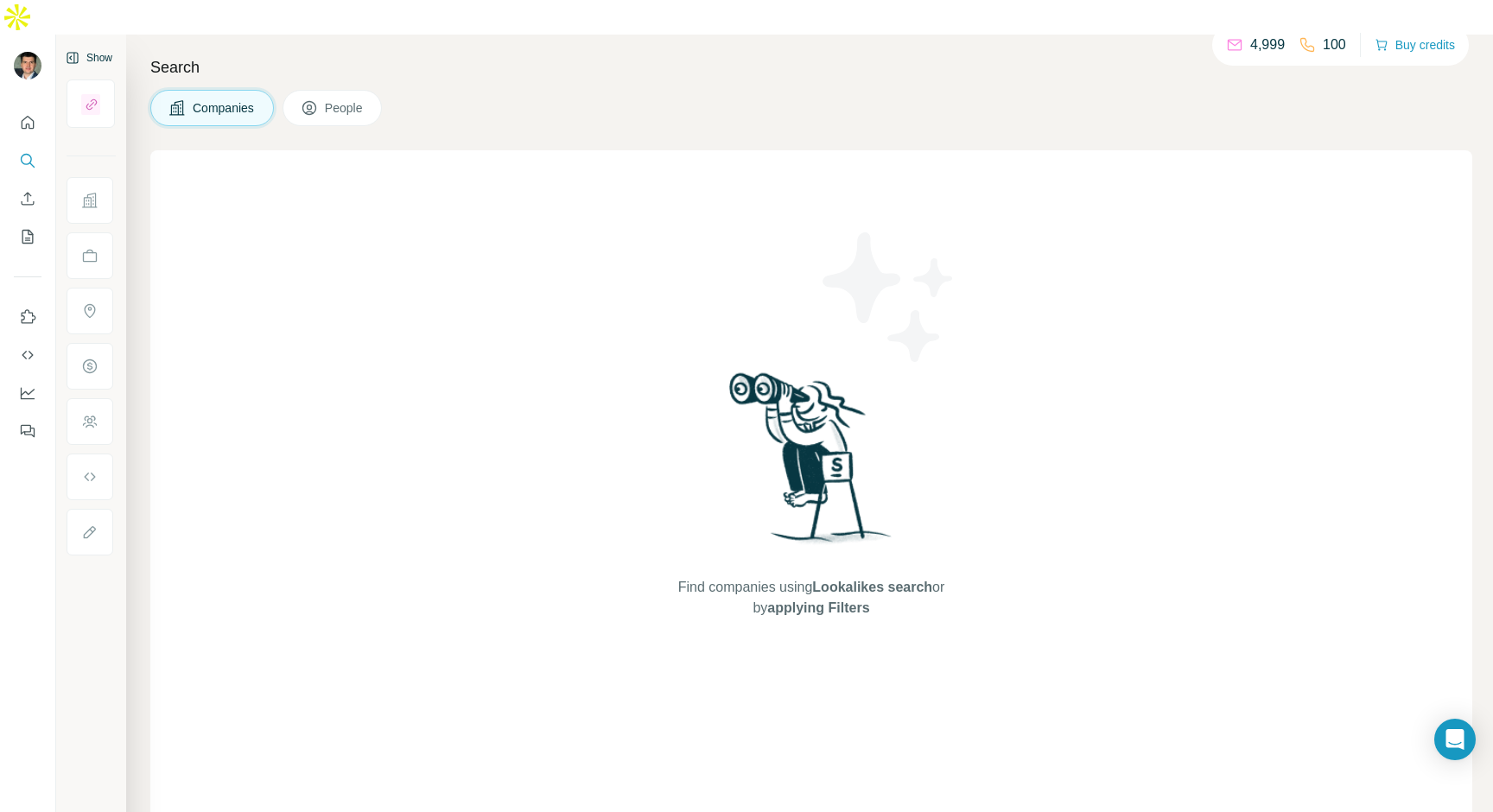
click at [390, 596] on div "Find companies using Lookalikes search or by applying Filters" at bounding box center [811, 493] width 1322 height 685
click at [34, 34] on img at bounding box center [17, 17] width 34 height 34
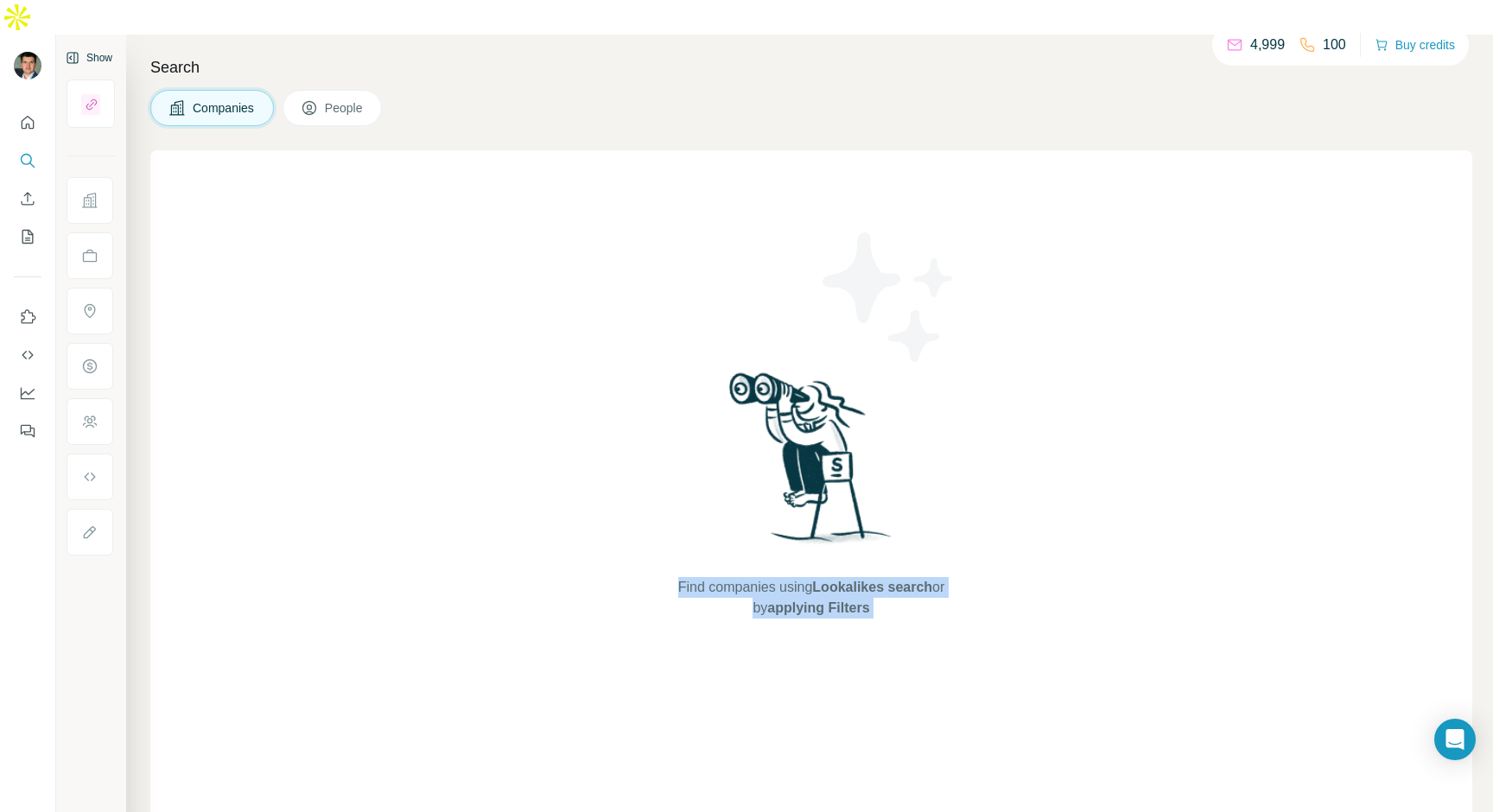
click at [406, 336] on div "Find companies using Lookalikes search or by applying Filters" at bounding box center [811, 493] width 1322 height 685
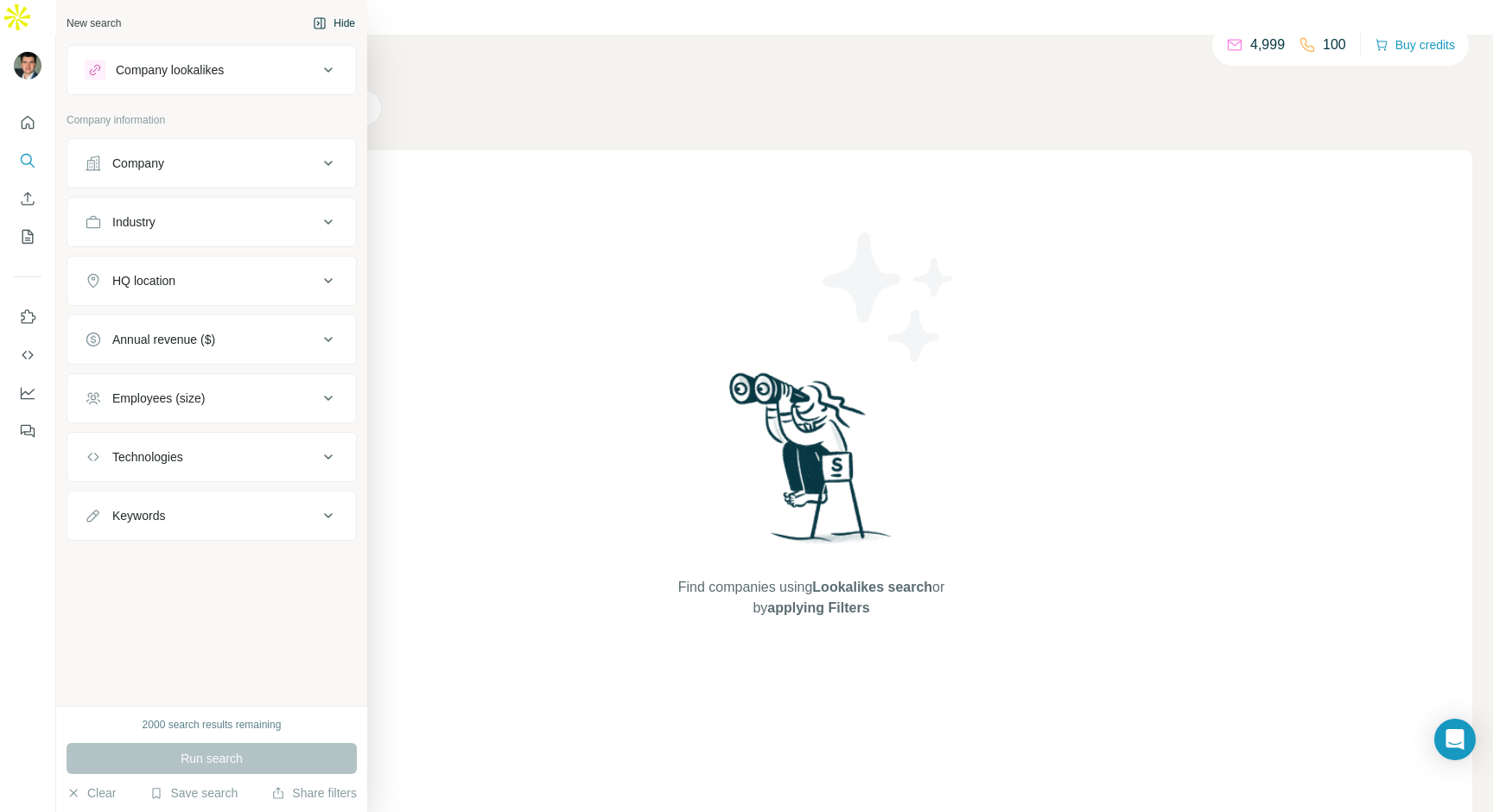
click at [95, 74] on icon at bounding box center [95, 69] width 10 height 10
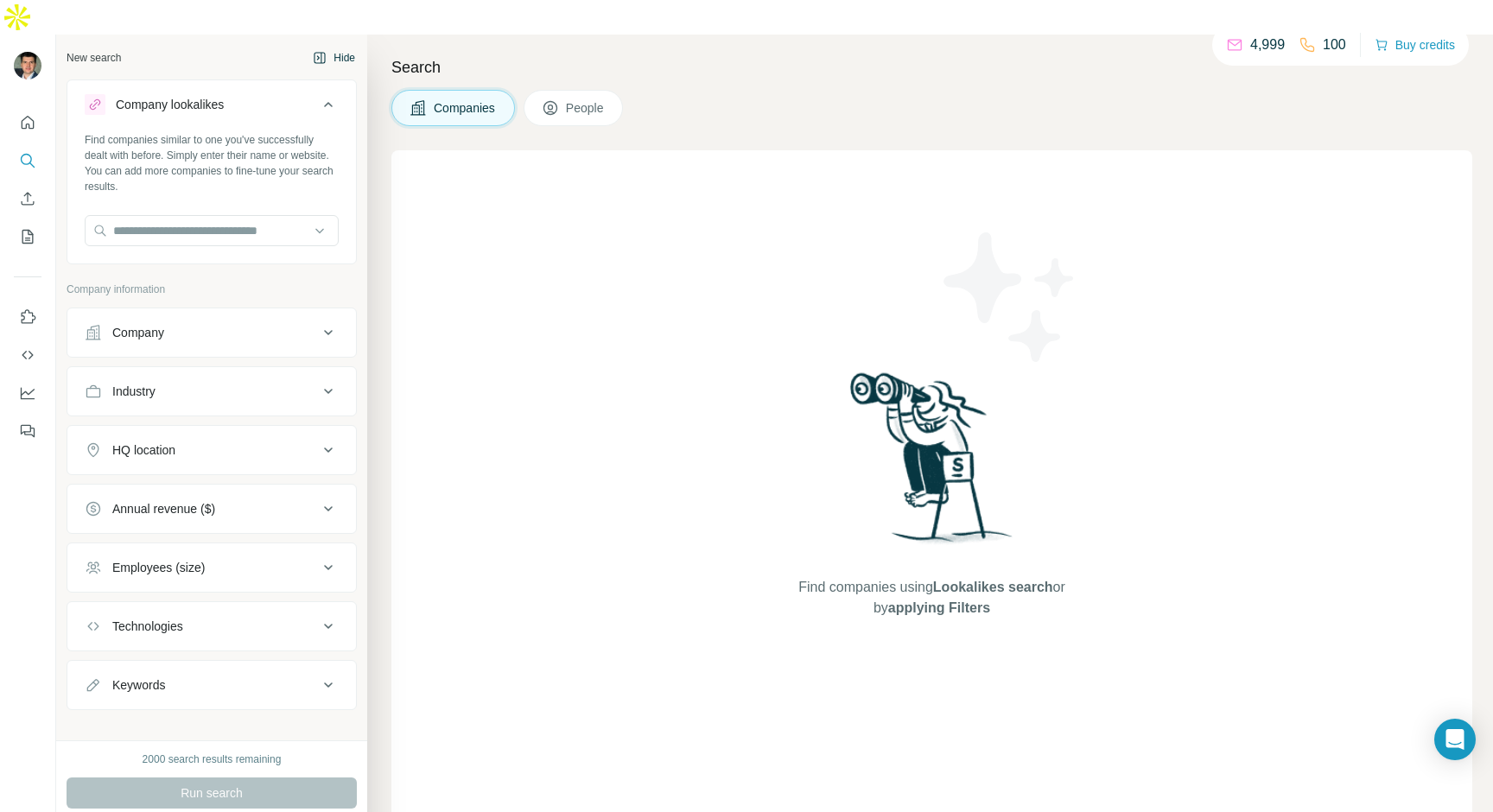
click at [95, 99] on icon at bounding box center [95, 104] width 10 height 10
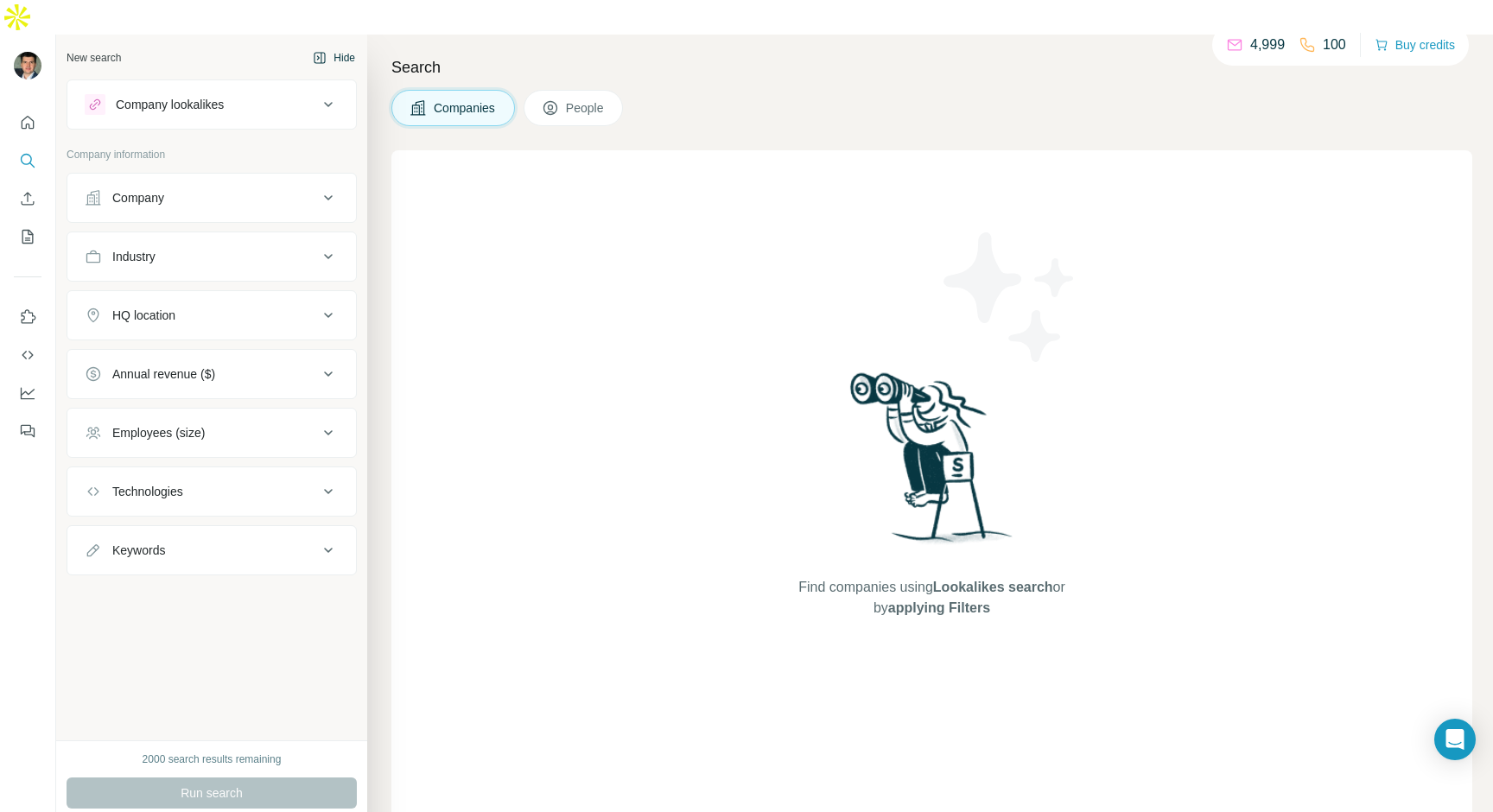
click at [148, 44] on div "New search Hide" at bounding box center [211, 57] width 291 height 26
click at [97, 50] on div "New search" at bounding box center [93, 58] width 54 height 15
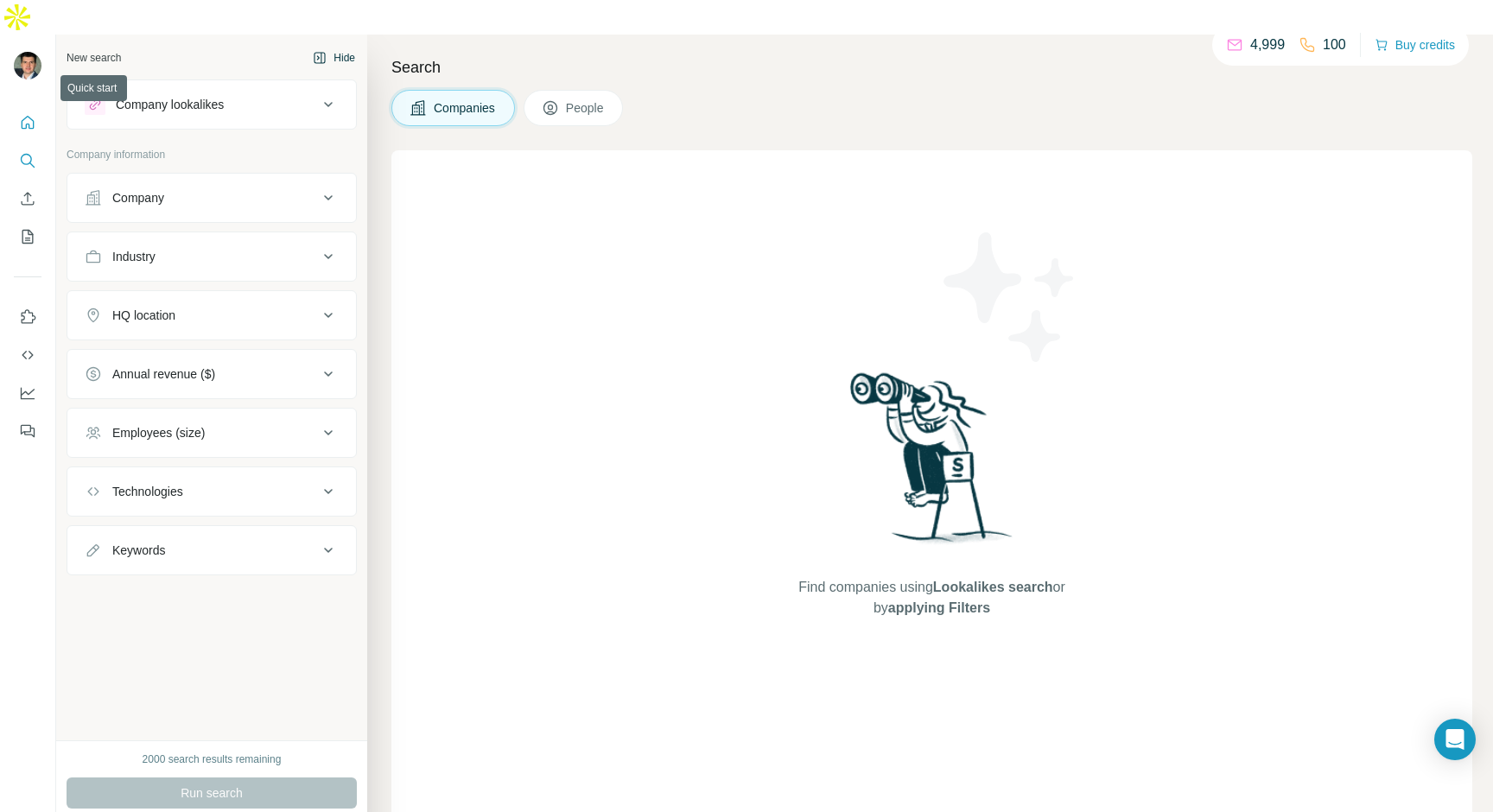
click at [27, 114] on icon "Quick start" at bounding box center [27, 122] width 17 height 17
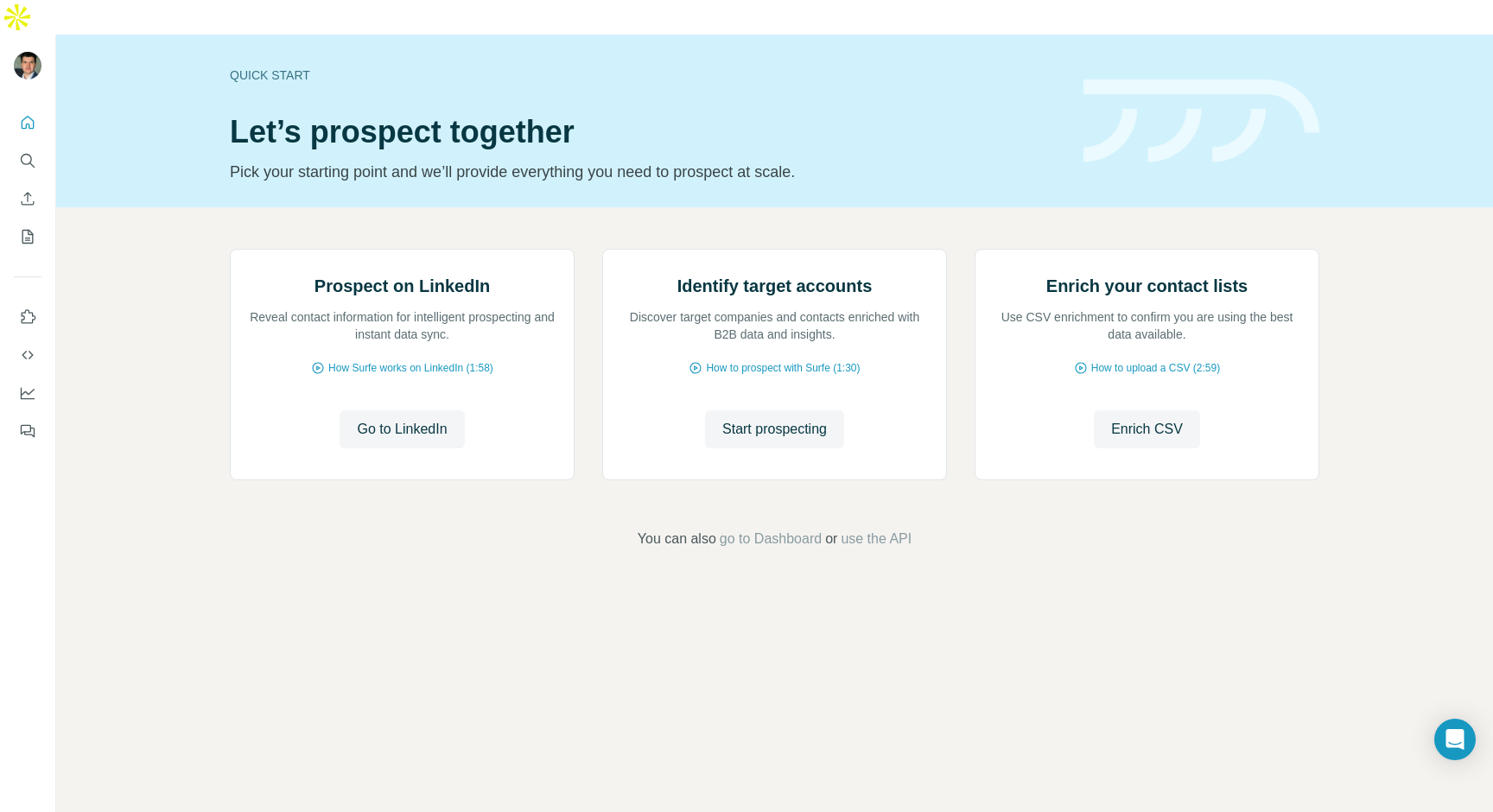
click at [250, 160] on p "Pick your starting point and we’ll provide everything you need to prospect at s…" at bounding box center [647, 172] width 833 height 25
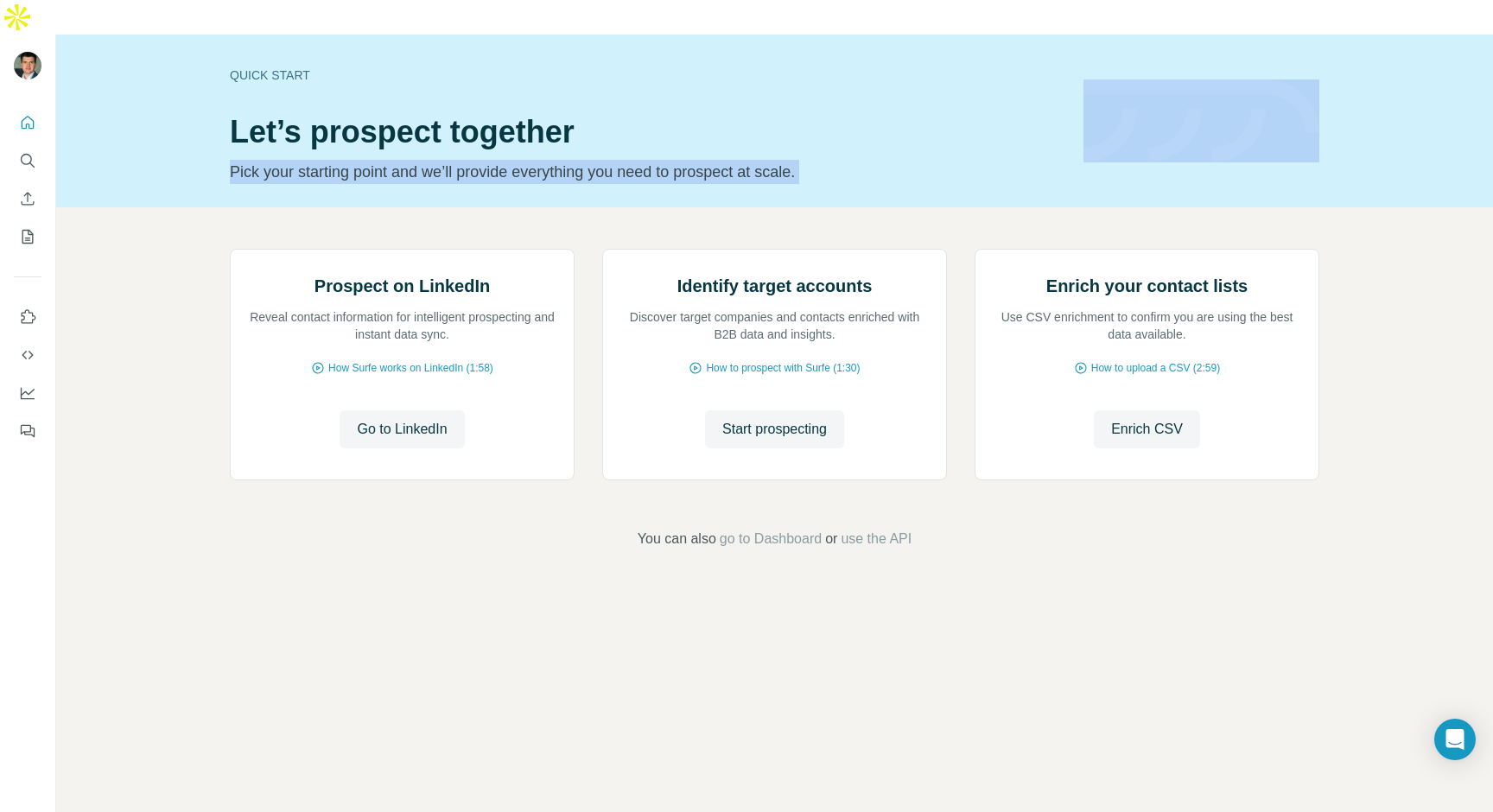
click at [250, 160] on p "Pick your starting point and we’ll provide everything you need to prospect at s…" at bounding box center [647, 172] width 833 height 25
click at [249, 115] on h1 "Let’s prospect together" at bounding box center [647, 132] width 833 height 34
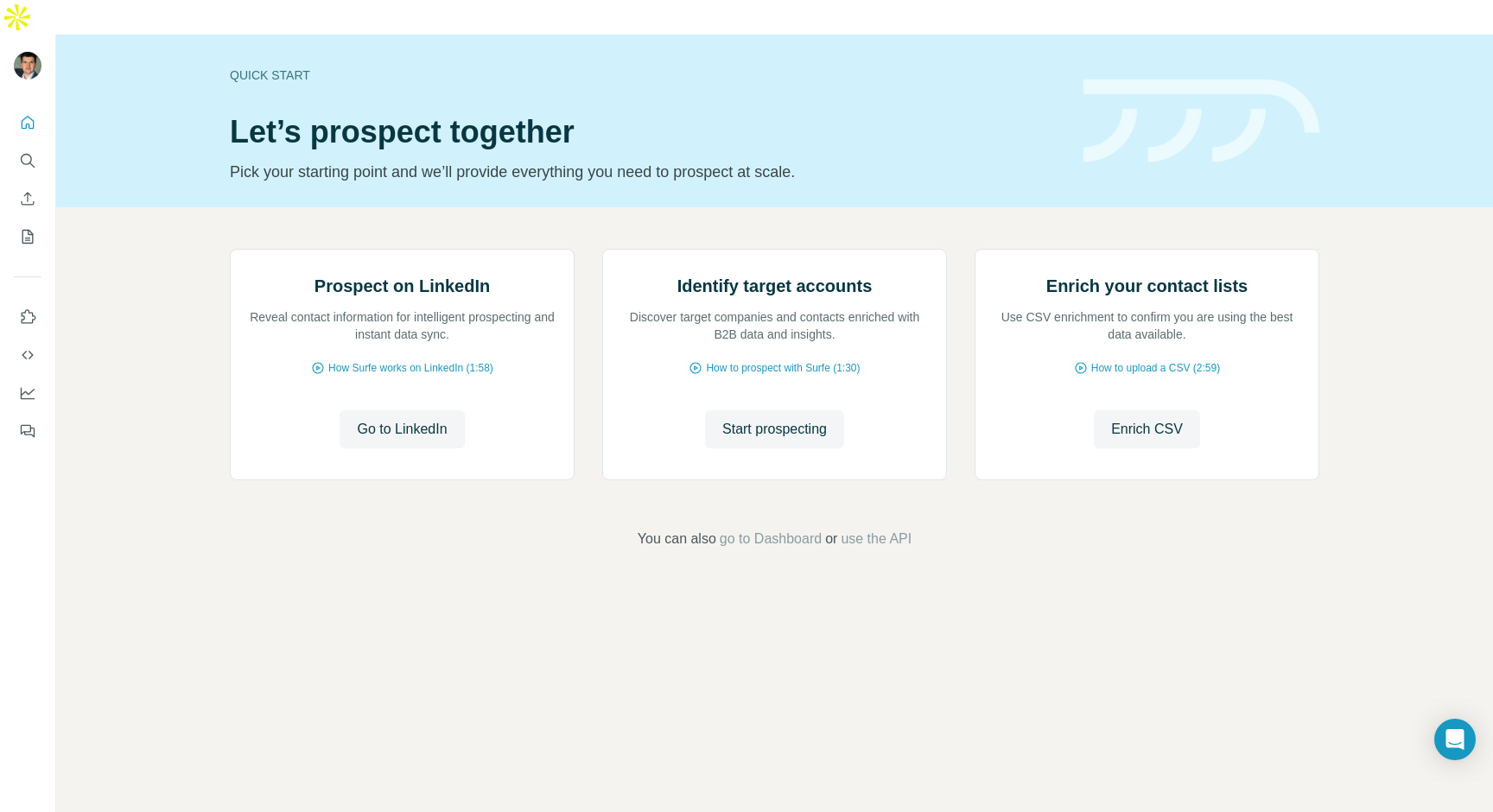
click at [249, 115] on h1 "Let’s prospect together" at bounding box center [647, 132] width 833 height 34
click at [248, 66] on div "Quick start" at bounding box center [647, 75] width 833 height 17
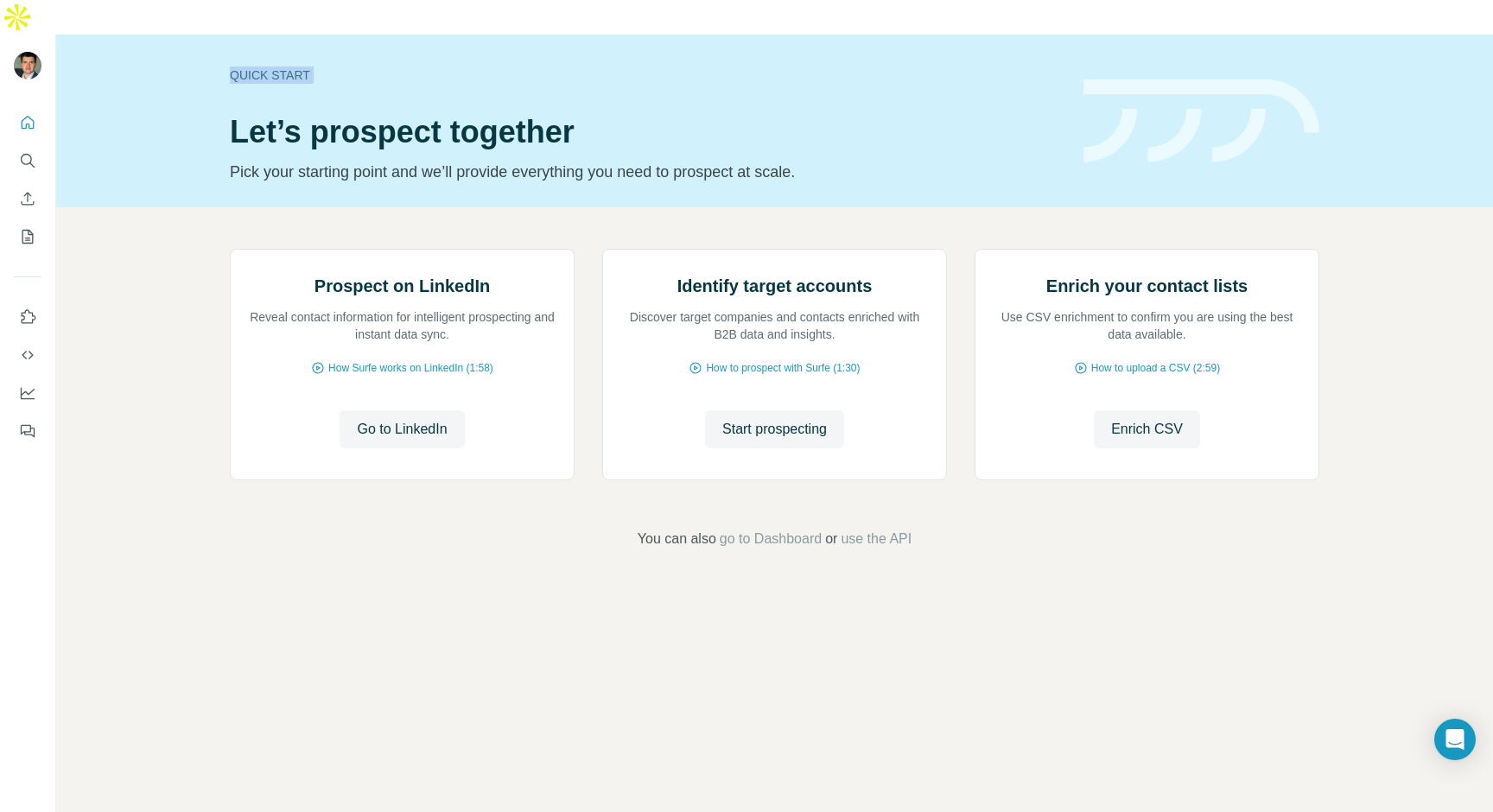
click at [248, 66] on div "Quick start" at bounding box center [647, 75] width 833 height 17
click at [252, 115] on h1 "Let’s prospect together" at bounding box center [647, 132] width 833 height 34
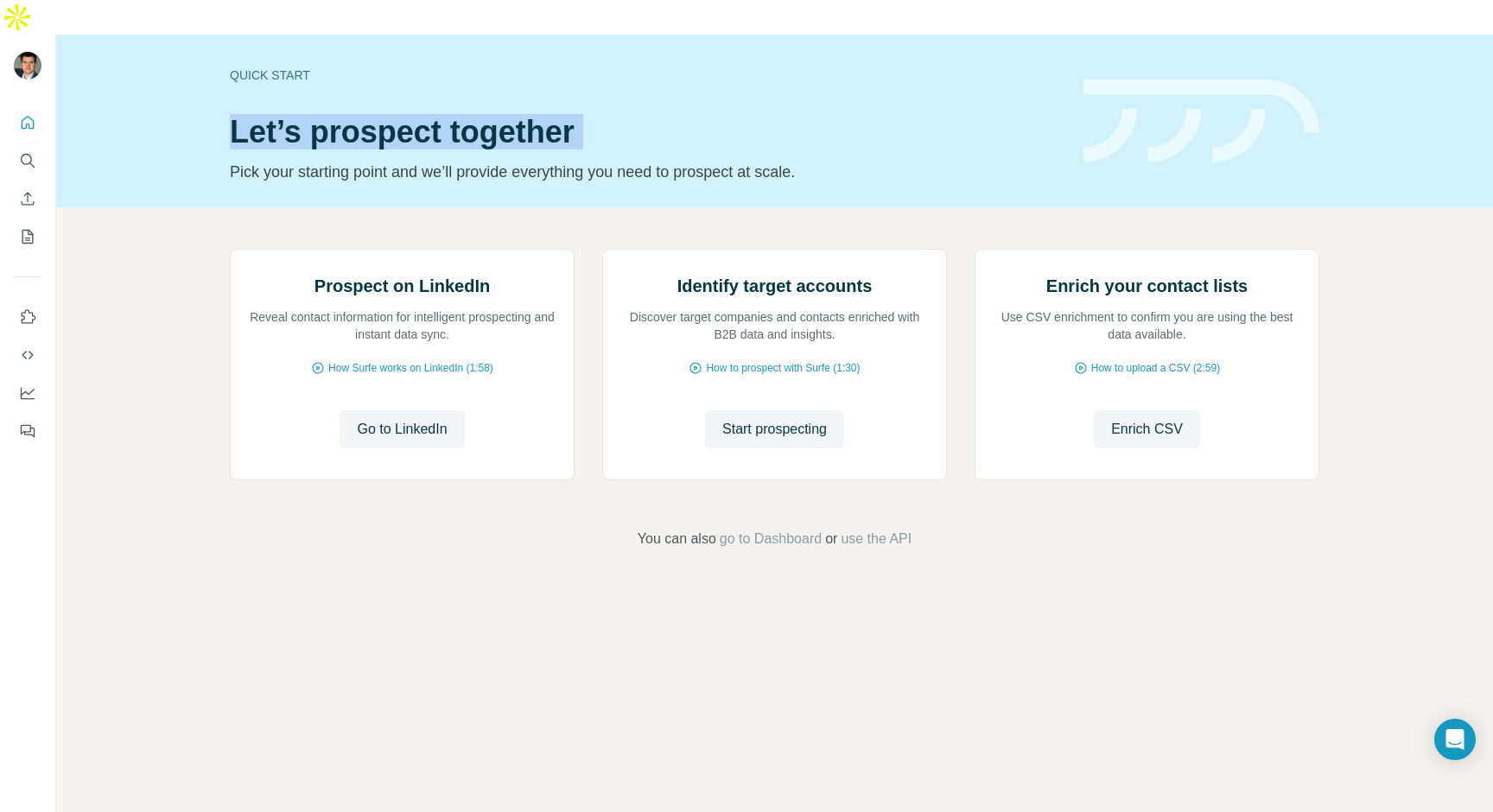
click at [240, 160] on p "Pick your starting point and we’ll provide everything you need to prospect at s…" at bounding box center [647, 172] width 833 height 25
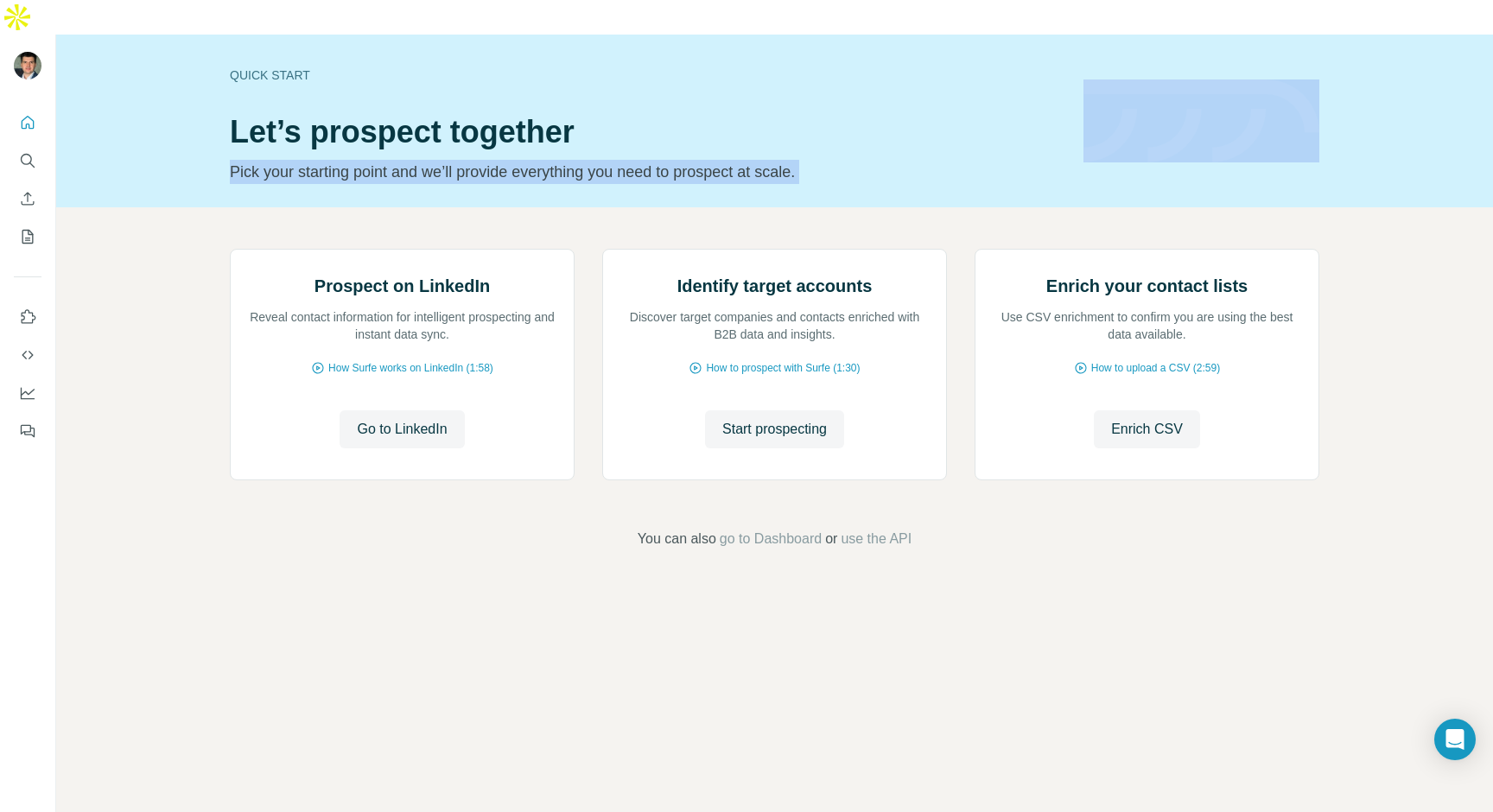
click at [212, 427] on div "Prospect on LinkedIn Reveal contact information for intelligent prospecting and…" at bounding box center [773, 398] width 1436 height 383
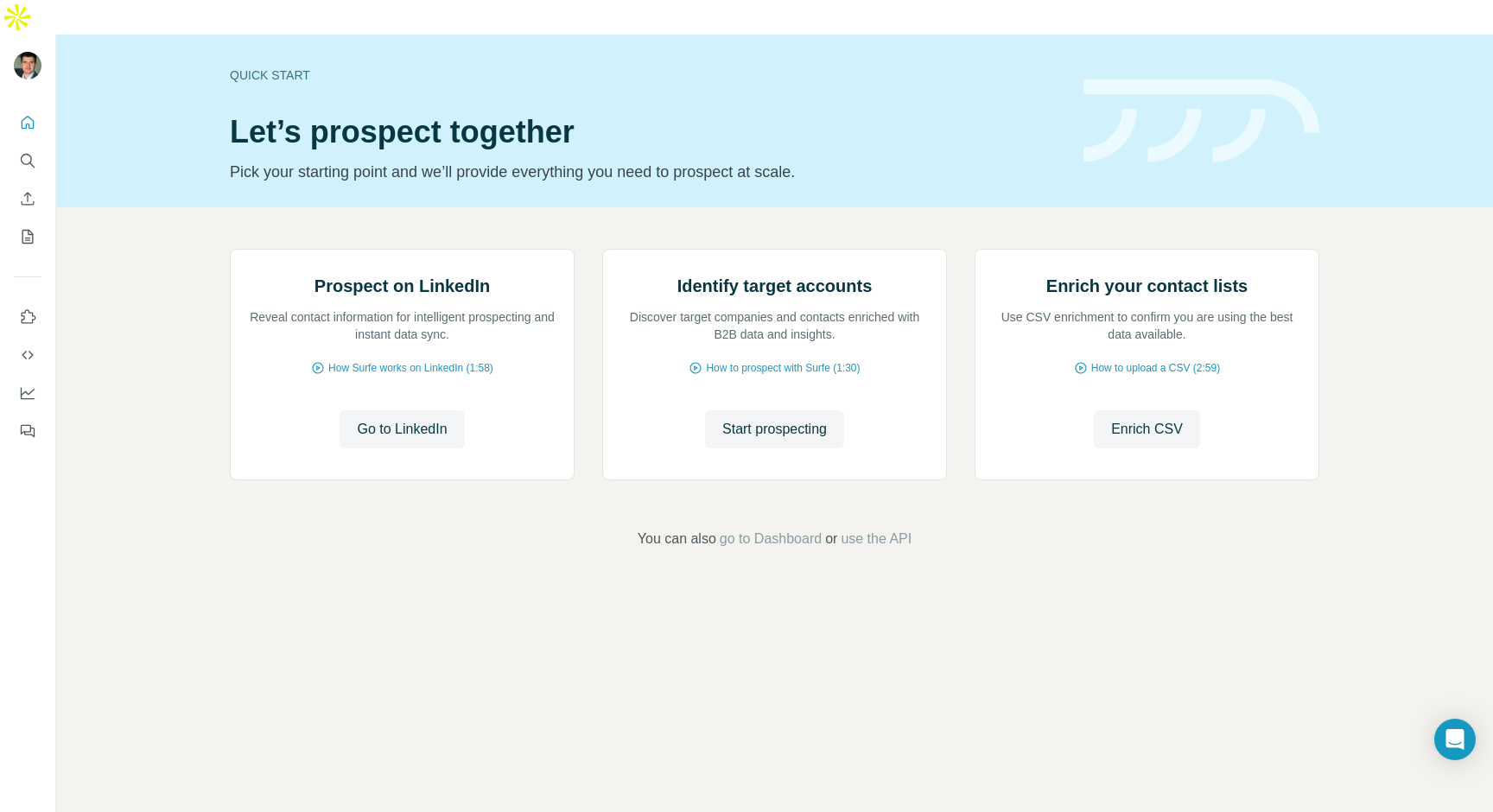
click at [212, 427] on div "Prospect on LinkedIn Reveal contact information for intelligent prospecting and…" at bounding box center [773, 398] width 1436 height 383
click at [222, 415] on div "Prospect on LinkedIn Reveal contact information for intelligent prospecting and…" at bounding box center [773, 398] width 1436 height 383
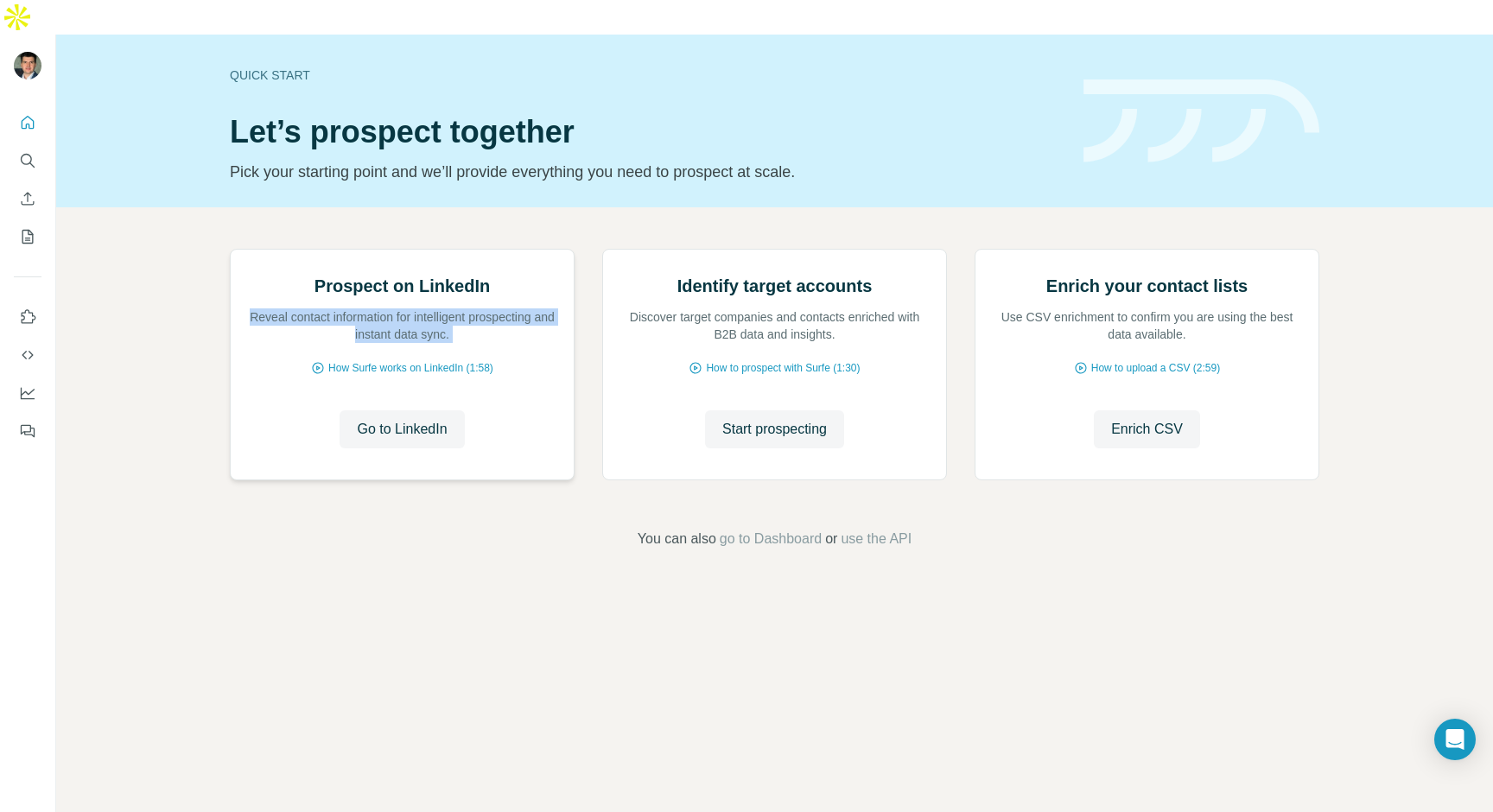
click at [337, 298] on h2 "Prospect on LinkedIn" at bounding box center [401, 286] width 175 height 25
click at [666, 343] on div "Identify target accounts Discover target companies and contacts enriched with B…" at bounding box center [774, 308] width 309 height 69
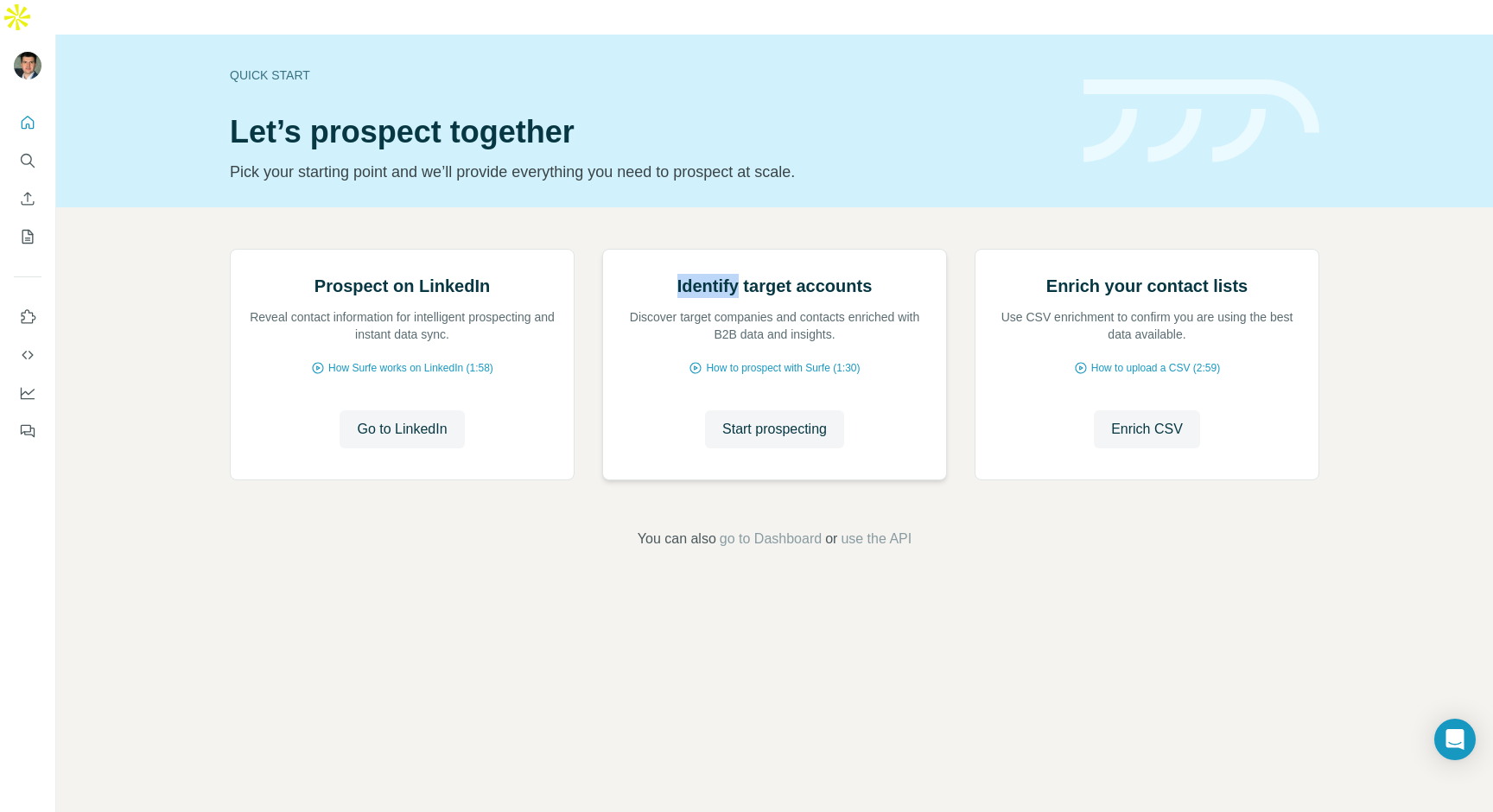
click at [666, 343] on div "Identify target accounts Discover target companies and contacts enriched with B…" at bounding box center [774, 308] width 309 height 69
click at [770, 343] on p "Discover target companies and contacts enriched with B2B data and insights." at bounding box center [774, 326] width 309 height 34
click at [1017, 343] on p "Use CSV enrichment to confirm you are using the best data available." at bounding box center [1146, 326] width 309 height 34
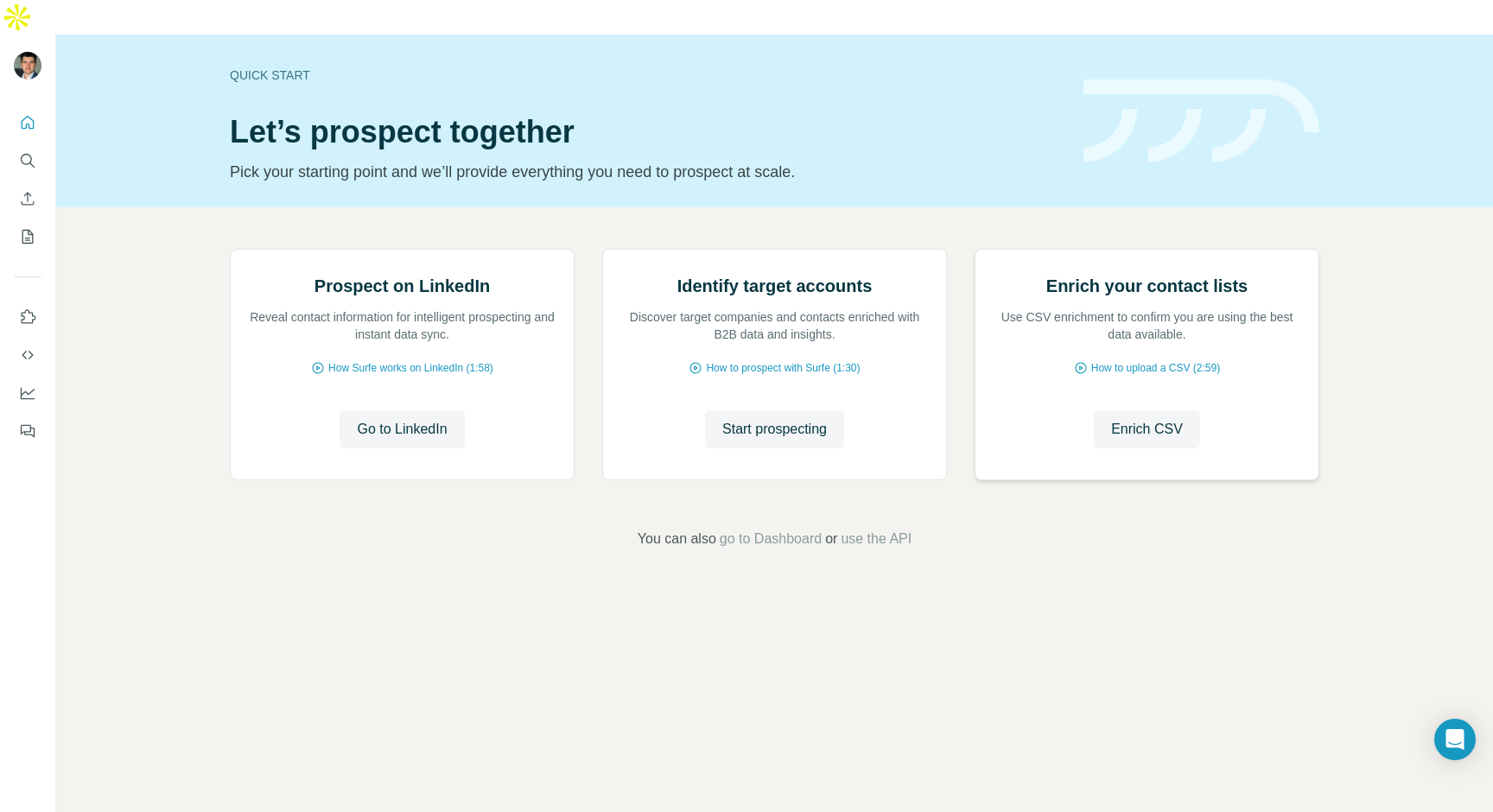
click at [1017, 343] on p "Use CSV enrichment to confirm you are using the best data available." at bounding box center [1146, 326] width 309 height 34
click at [1005, 343] on p "Use CSV enrichment to confirm you are using the best data available." at bounding box center [1146, 326] width 309 height 34
click at [1082, 298] on h2 "Enrich your contact lists" at bounding box center [1146, 286] width 202 height 25
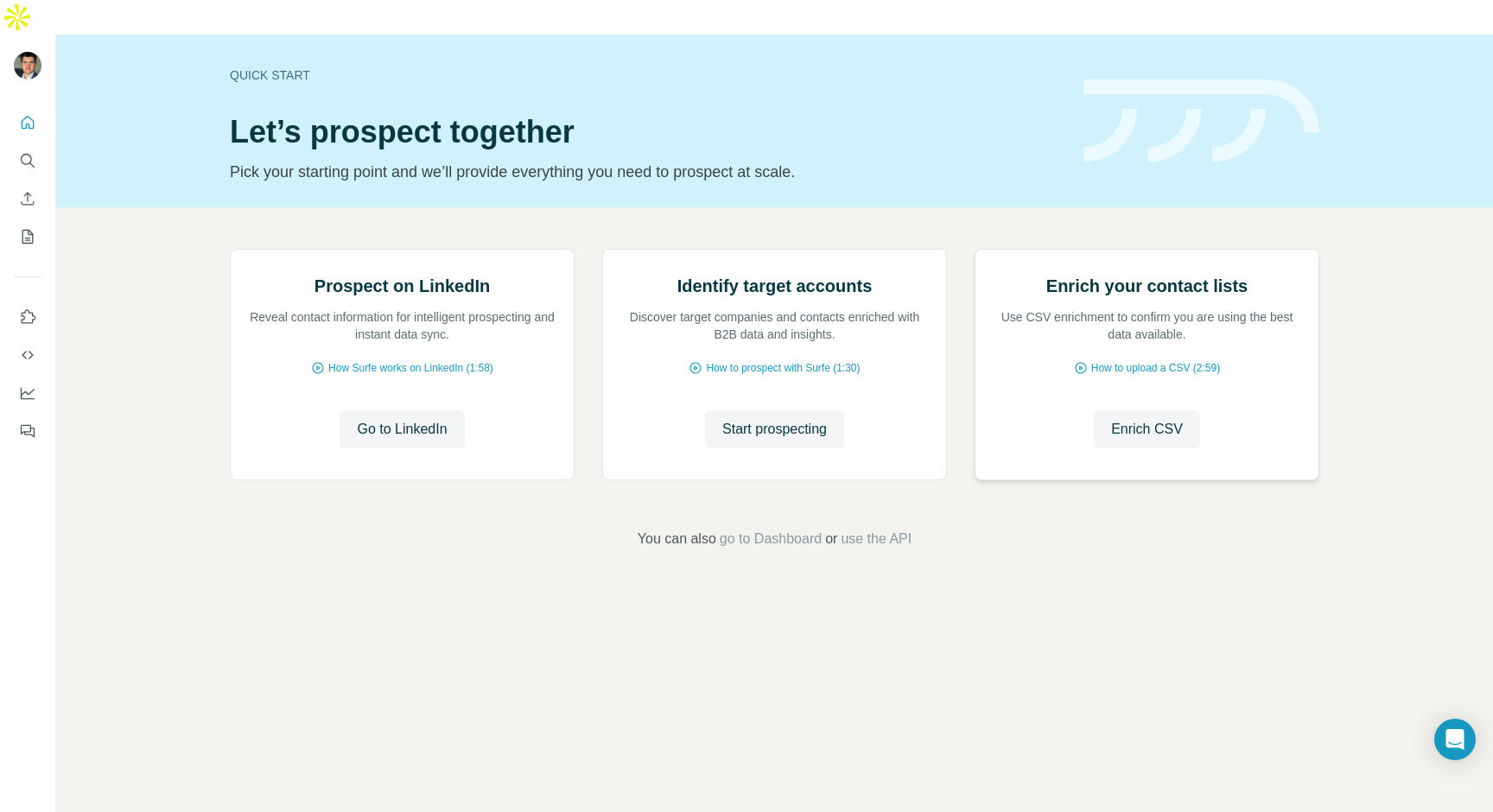
click at [1082, 298] on h2 "Enrich your contact lists" at bounding box center [1146, 286] width 202 height 25
click at [1376, 274] on div "Prospect on LinkedIn Reveal contact information for intelligent prospecting and…" at bounding box center [773, 398] width 1436 height 383
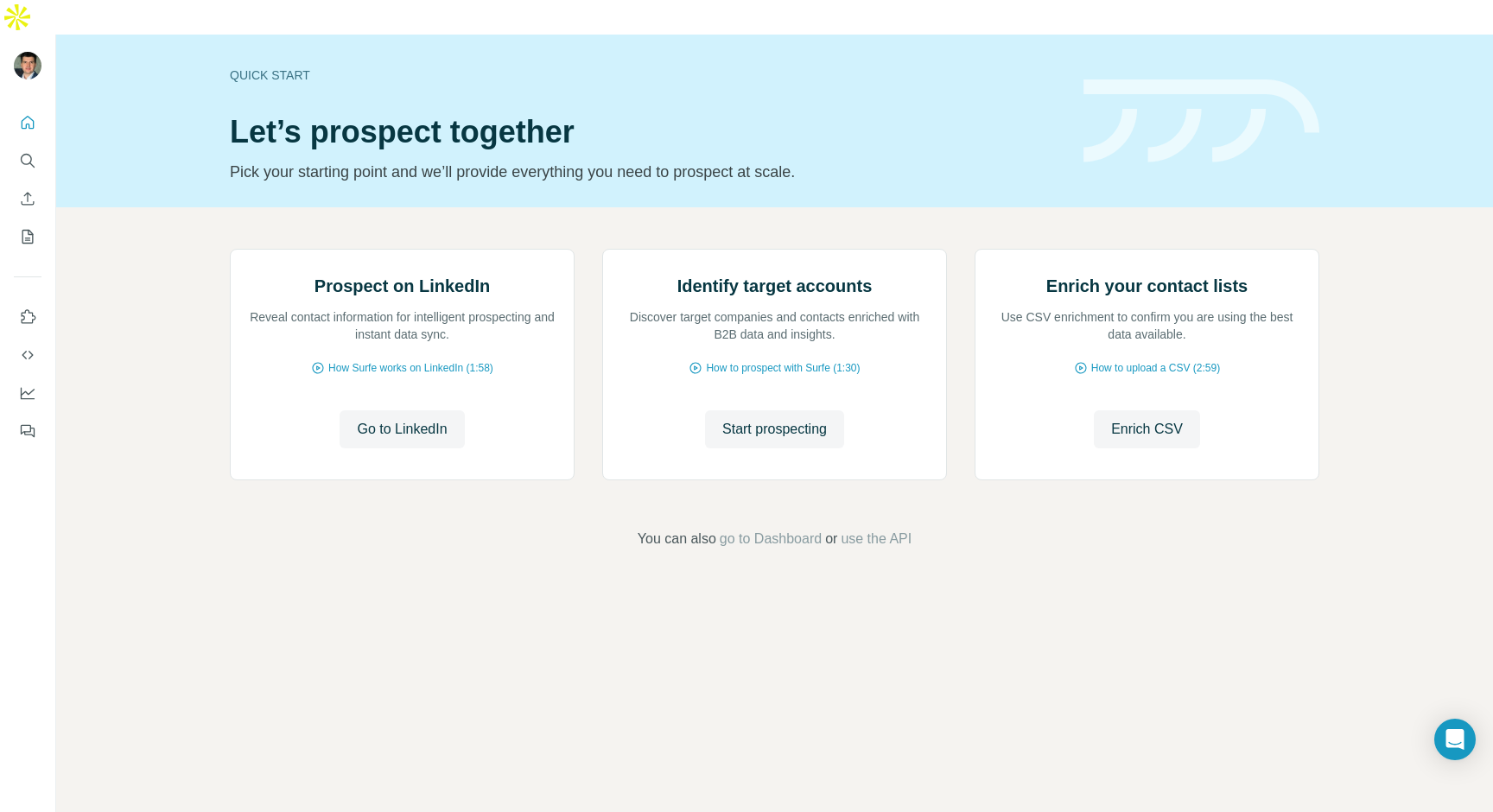
click at [1376, 274] on div "Prospect on LinkedIn Reveal contact information for intelligent prospecting and…" at bounding box center [773, 398] width 1436 height 383
click at [836, 549] on span "or" at bounding box center [830, 538] width 12 height 21
click at [611, 549] on footer "You can also go to Dashboard or use the API" at bounding box center [773, 538] width 1340 height 21
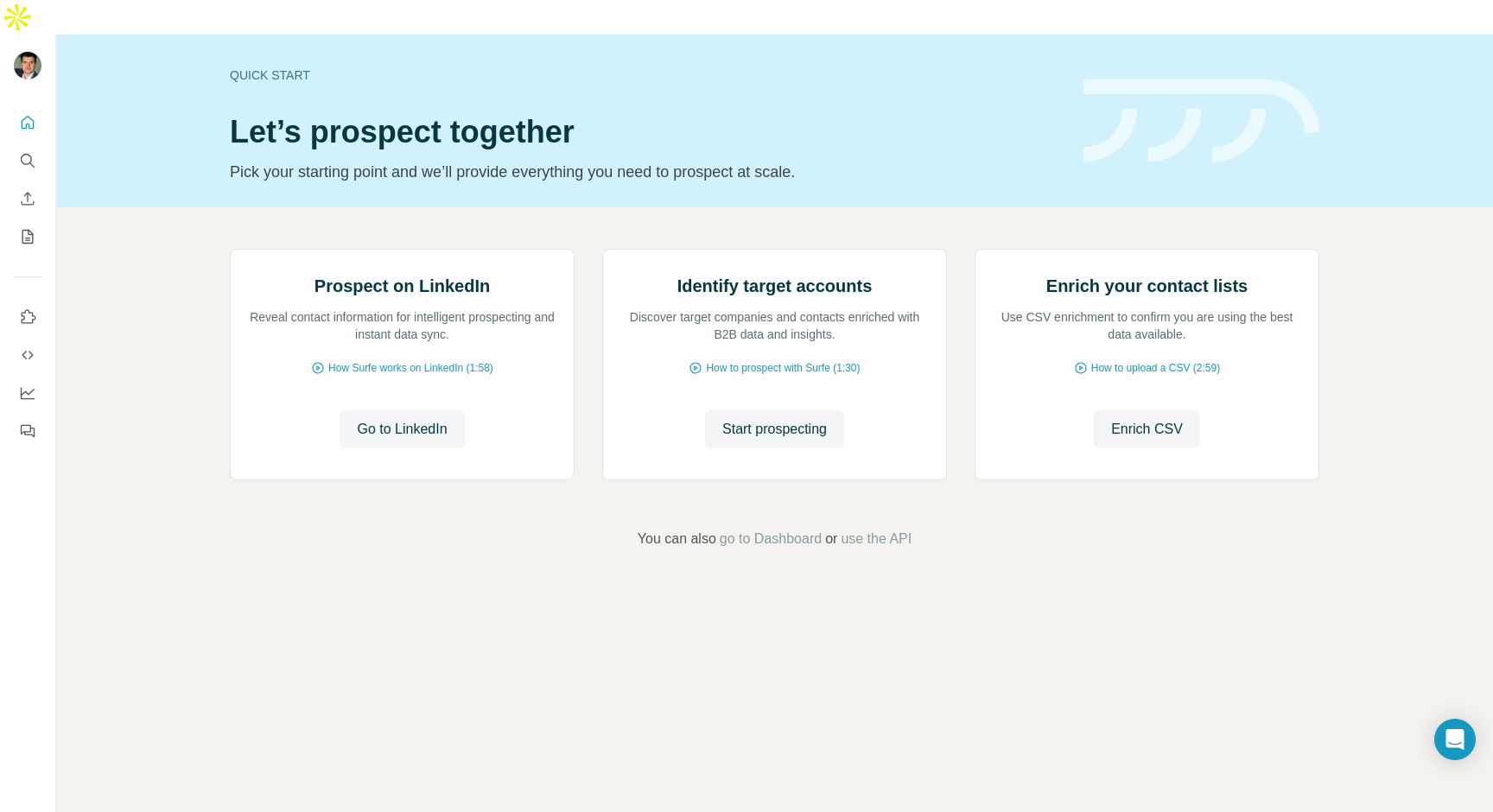
click at [611, 549] on footer "You can also go to Dashboard or use the API" at bounding box center [773, 538] width 1340 height 21
click at [269, 116] on div "Quick start Let’s prospect together Pick your starting point and we’ll provide …" at bounding box center [647, 120] width 833 height 126
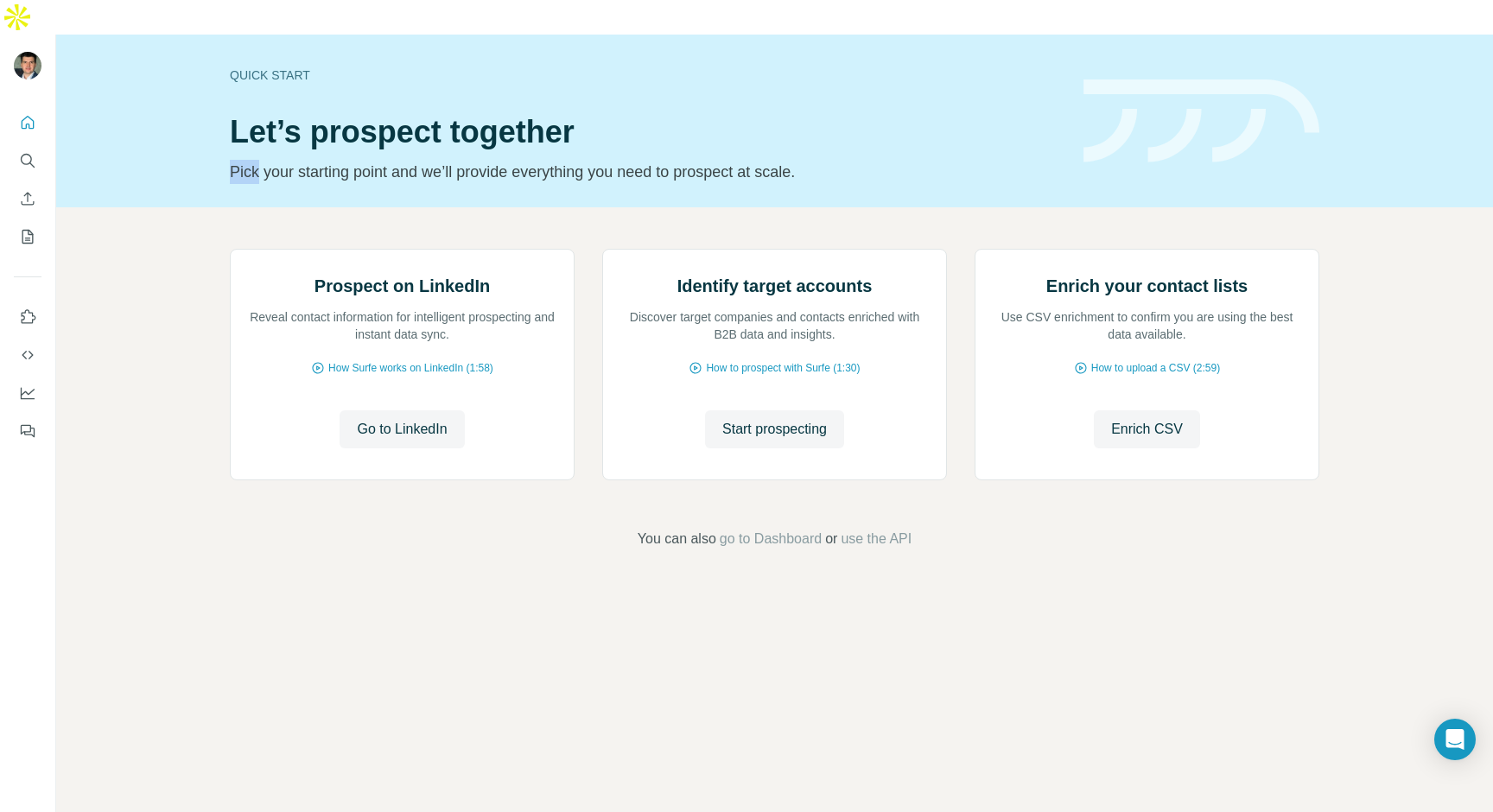
click at [269, 116] on div "Quick start Let’s prospect together Pick your starting point and we’ll provide …" at bounding box center [647, 120] width 833 height 126
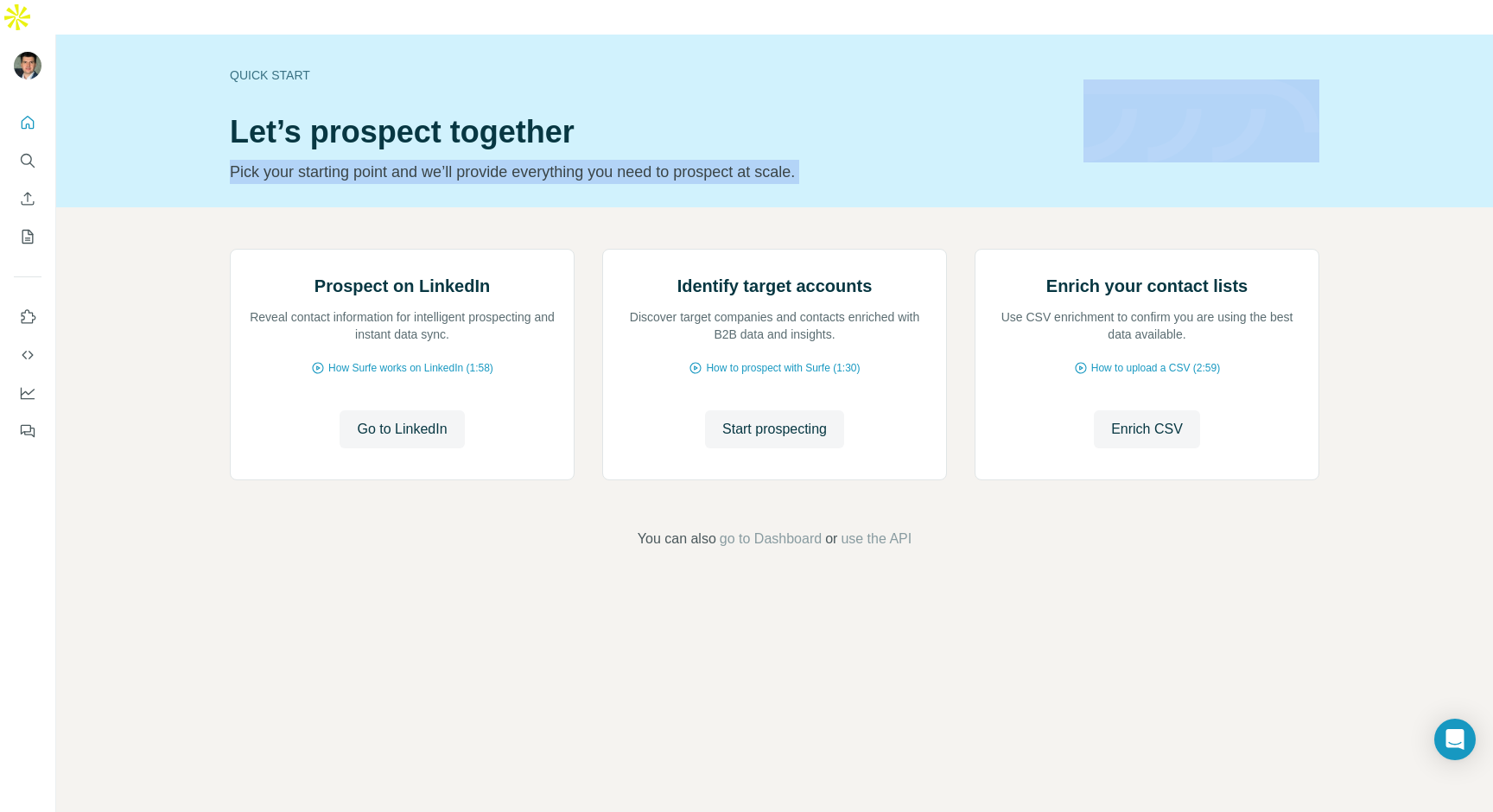
click at [254, 115] on h1 "Let’s prospect together" at bounding box center [647, 132] width 833 height 34
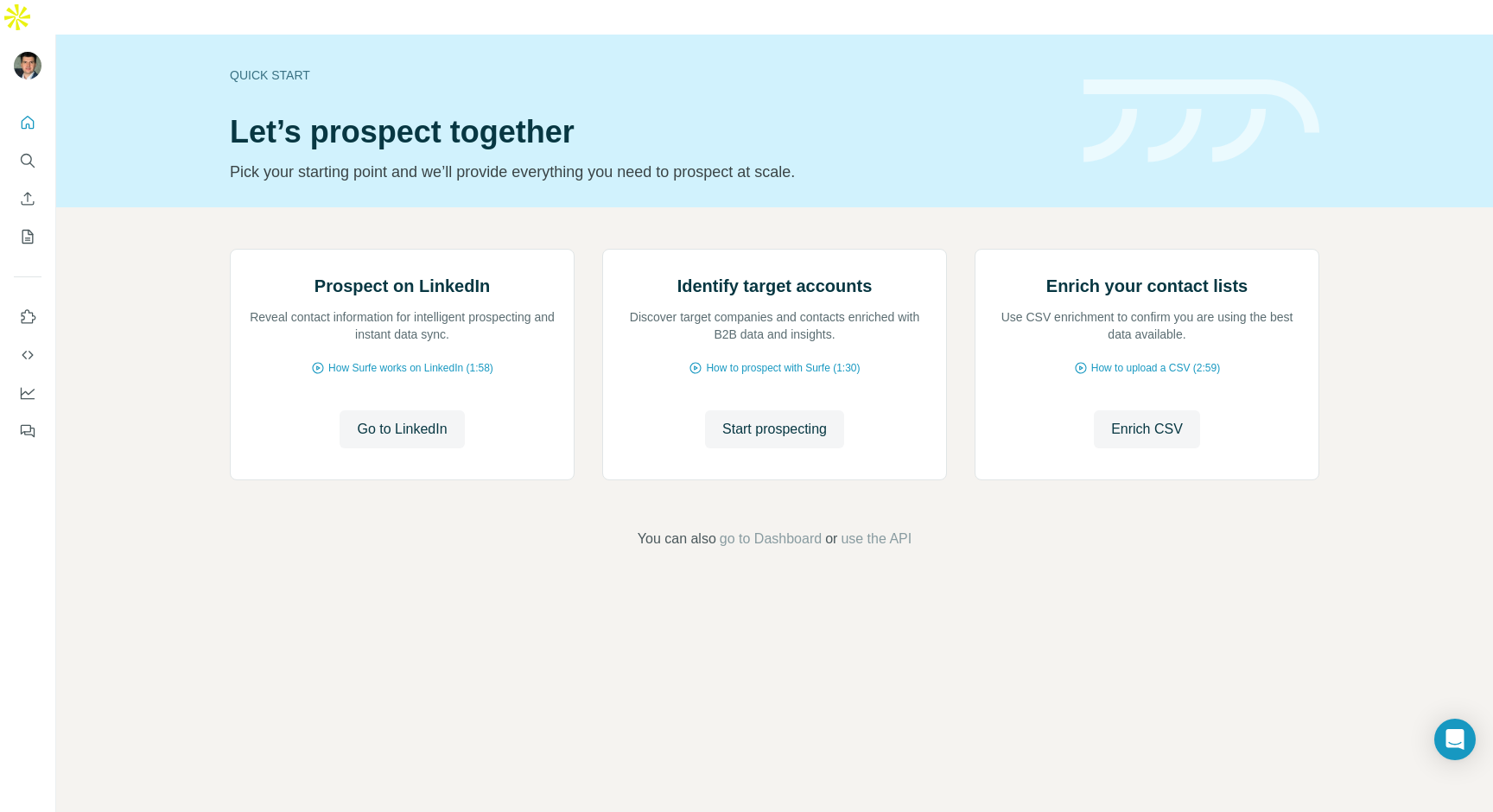
click at [254, 115] on h1 "Let’s prospect together" at bounding box center [647, 132] width 833 height 34
click at [259, 64] on div "Quick start Let’s prospect together Pick your starting point and we’ll provide …" at bounding box center [647, 120] width 833 height 126
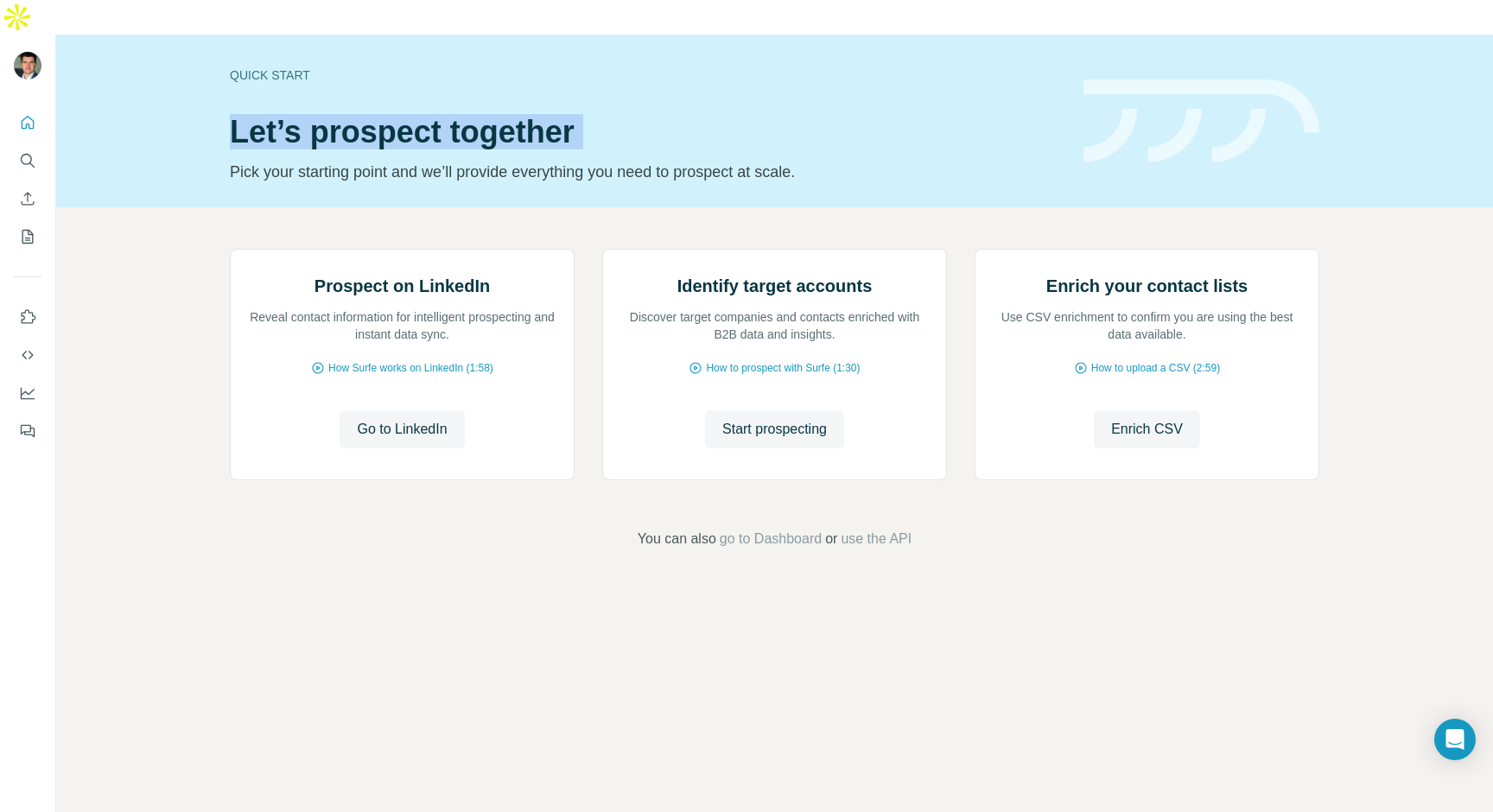
click at [261, 66] on div "Quick start" at bounding box center [647, 75] width 833 height 17
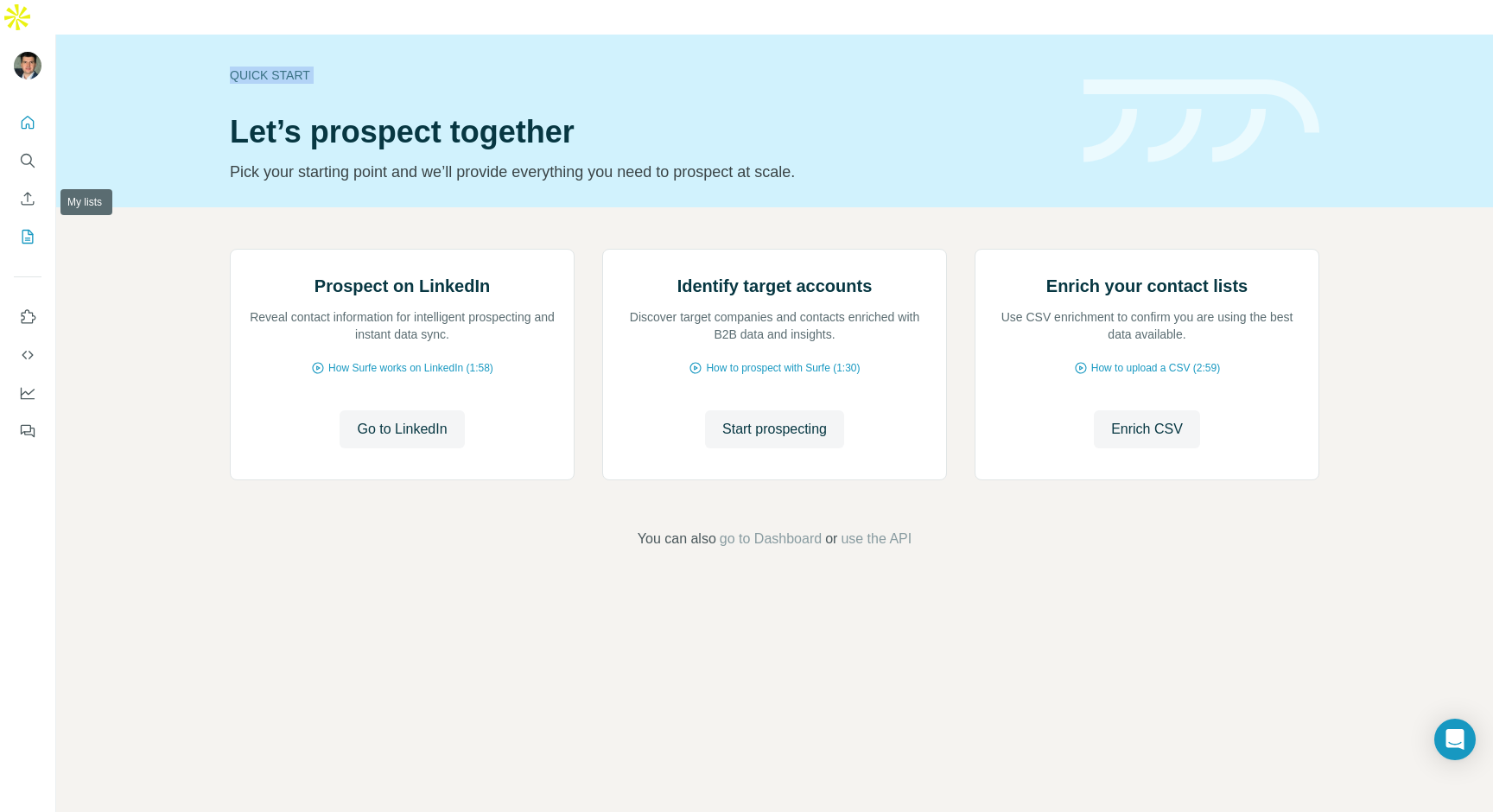
click at [27, 228] on icon "My lists" at bounding box center [27, 237] width 17 height 17
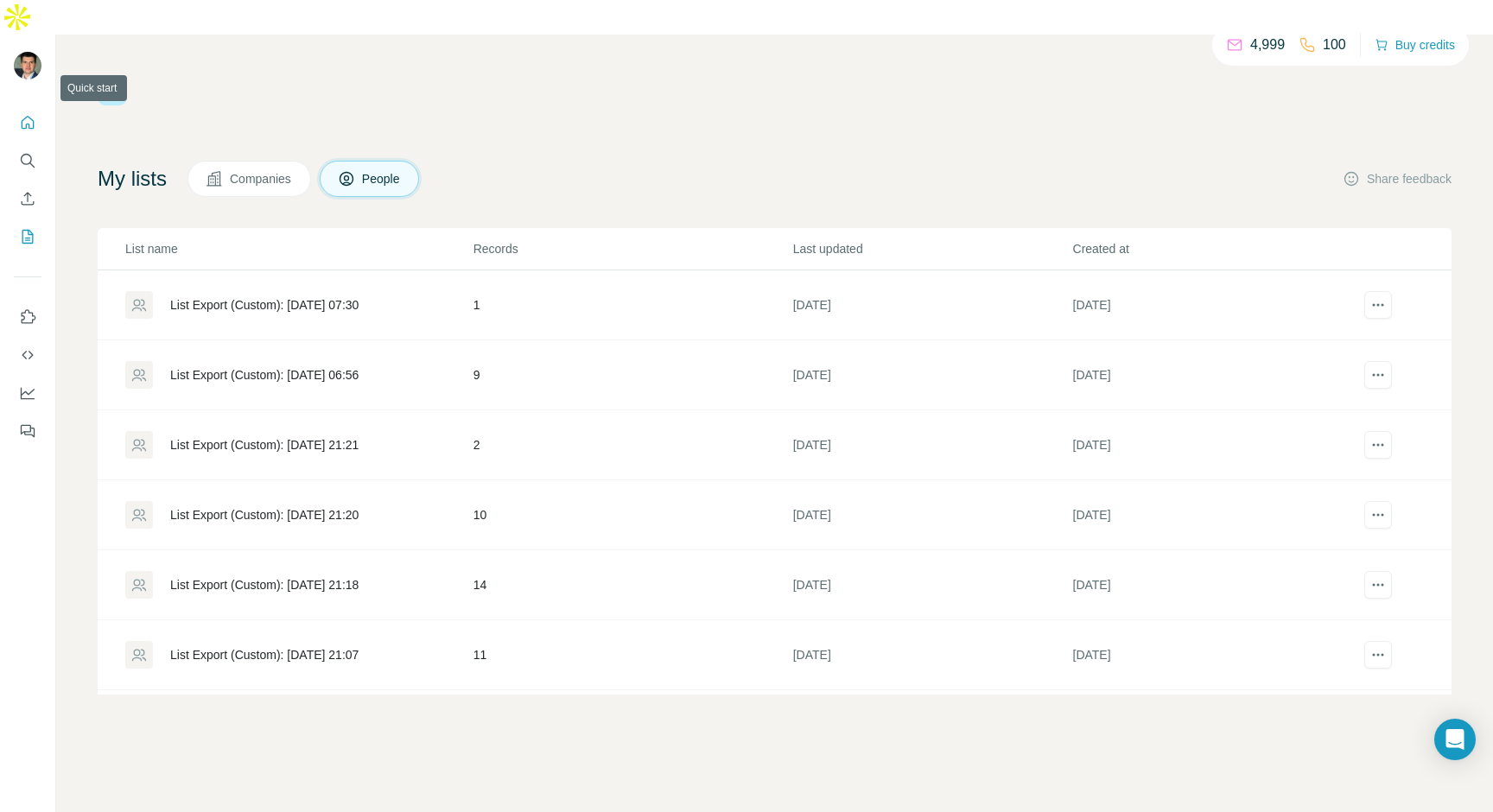
click at [23, 114] on icon "Quick start" at bounding box center [27, 122] width 17 height 17
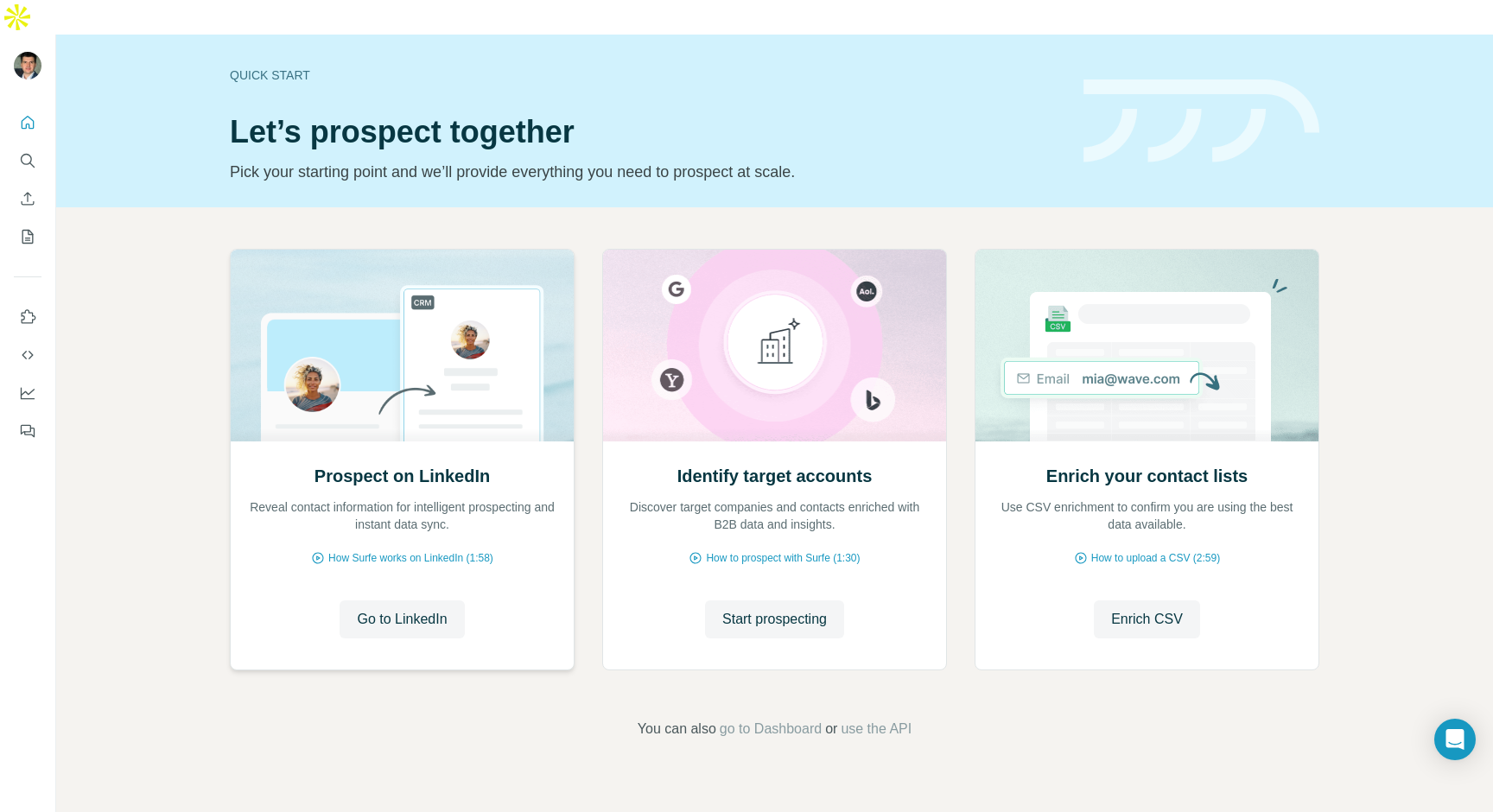
click at [417, 464] on h2 "Prospect on LinkedIn" at bounding box center [401, 476] width 175 height 25
